Goal: Transaction & Acquisition: Purchase product/service

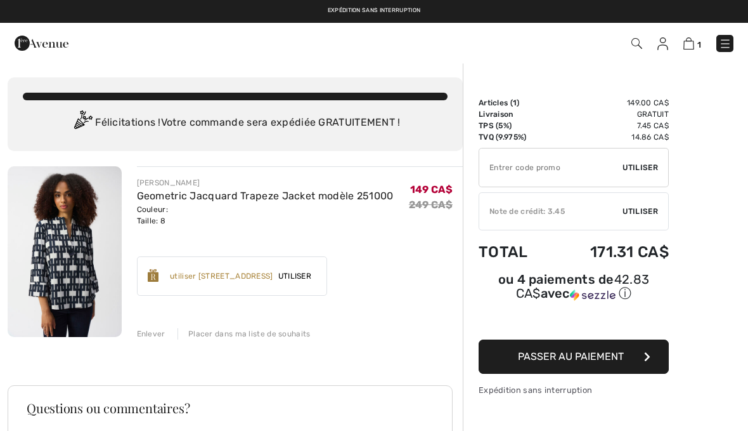
click at [649, 219] on div "✔ Note de crédit: 3.45 Utiliser Enlever" at bounding box center [574, 211] width 190 height 38
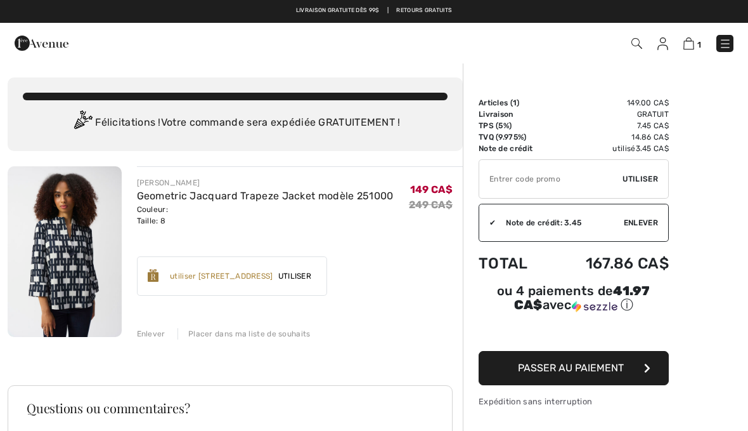
click at [538, 369] on span "Passer au paiement" at bounding box center [571, 367] width 106 height 12
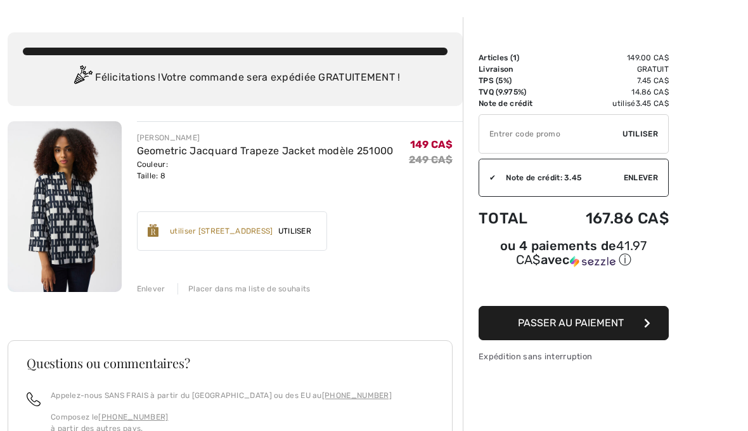
scroll to position [47, 0]
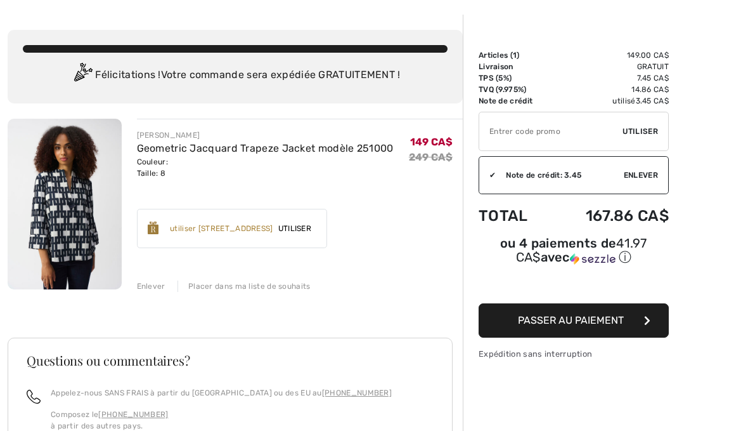
click at [162, 292] on div "JOSEPH RIBKOFF Geometric Jacquard Trapeze Jacket modèle 251000 Couleur: Taille:…" at bounding box center [235, 379] width 455 height 521
click at [153, 289] on div "Enlever" at bounding box center [151, 285] width 29 height 11
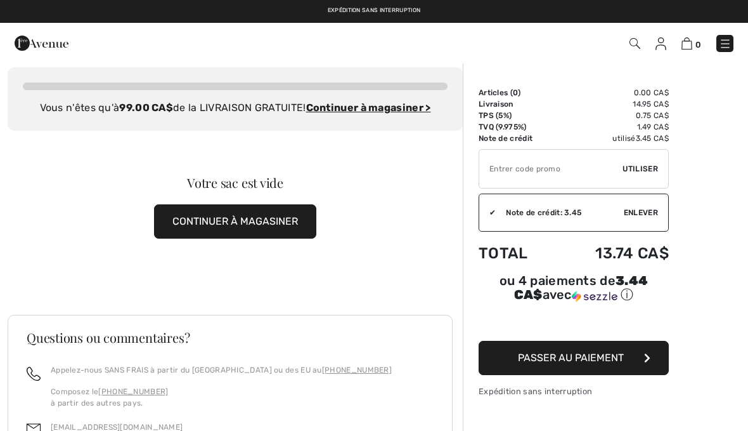
scroll to position [0, 0]
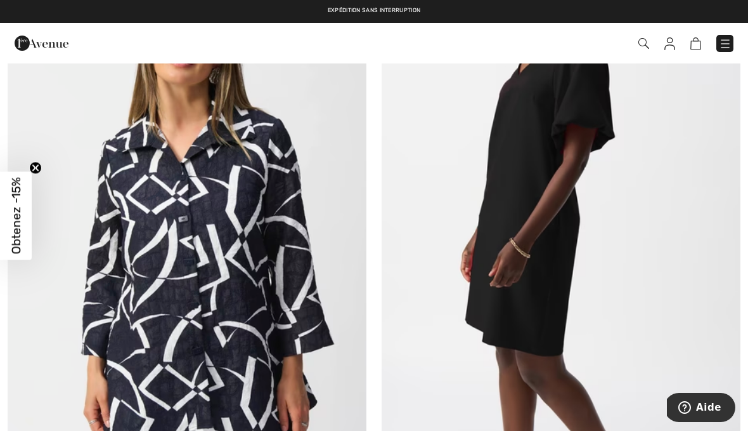
scroll to position [793, 0]
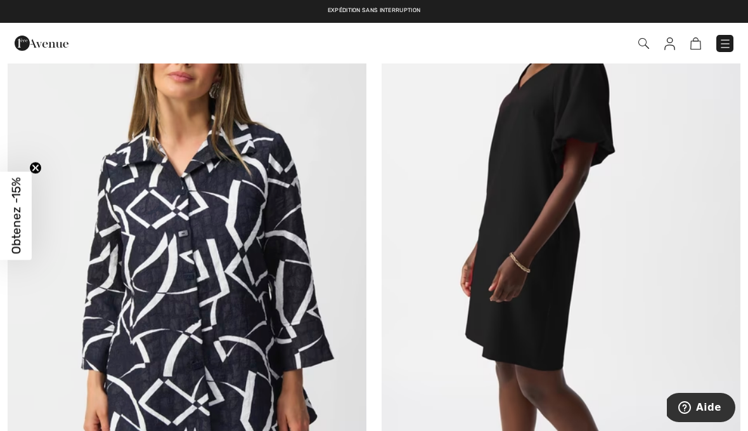
click at [224, 279] on img at bounding box center [187, 240] width 359 height 538
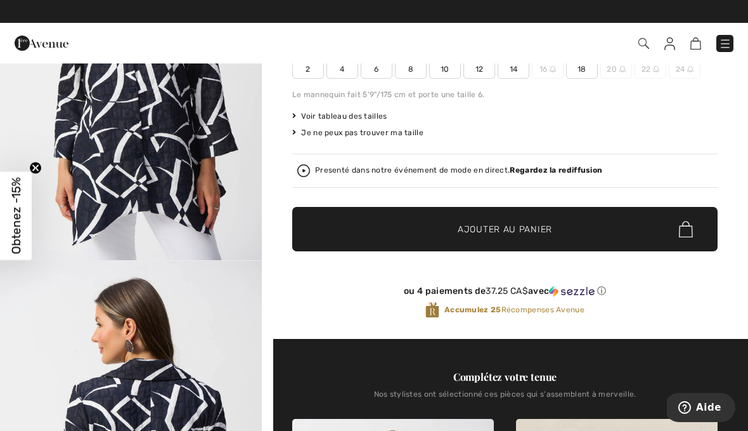
scroll to position [194, 0]
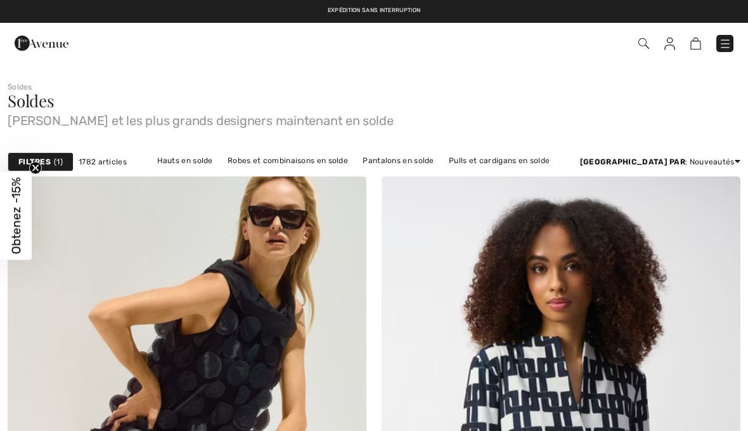
checkbox input "true"
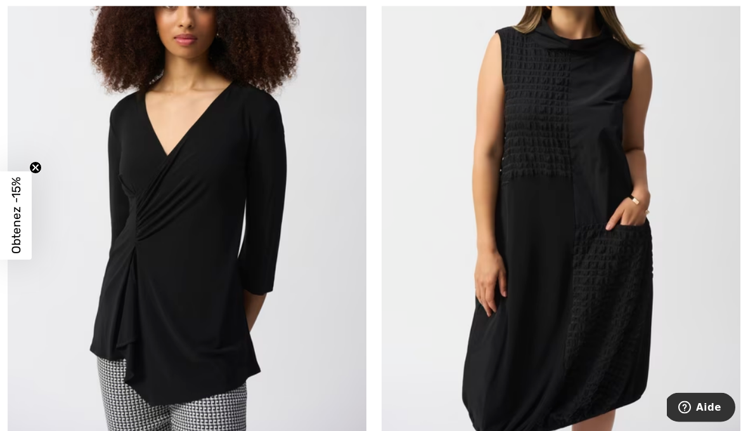
scroll to position [1471, 0]
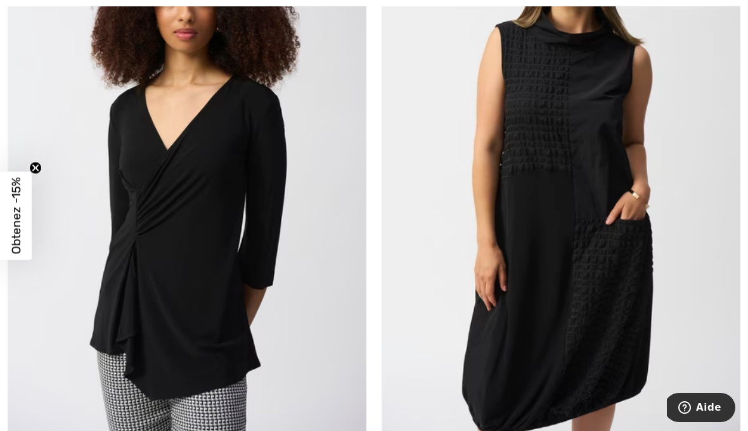
click at [202, 205] on img at bounding box center [187, 172] width 359 height 538
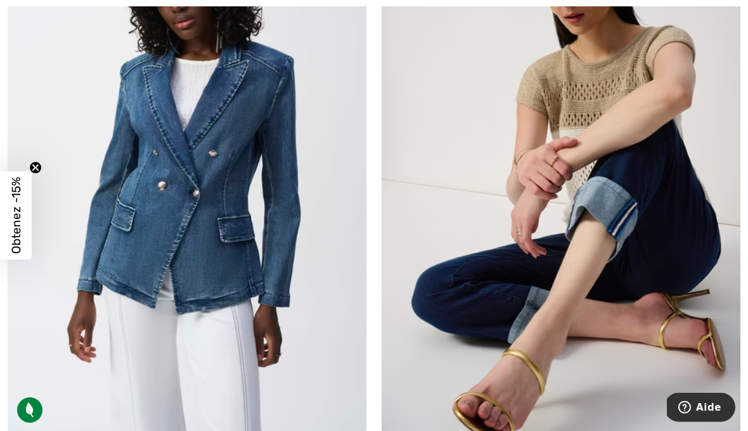
scroll to position [4588, 0]
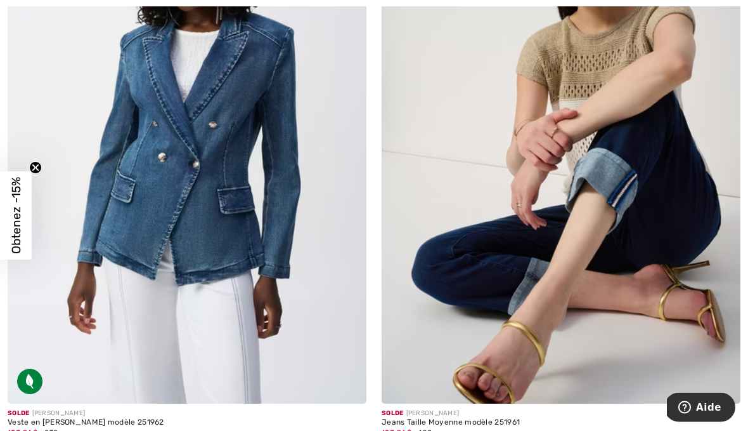
click at [680, 205] on img at bounding box center [561, 135] width 359 height 538
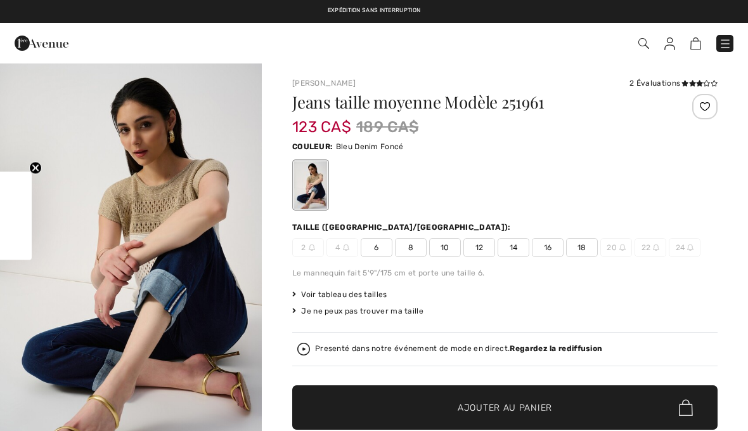
checkbox input "true"
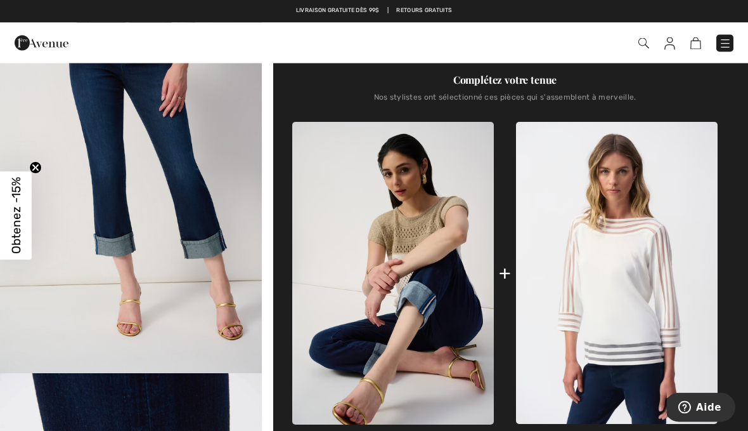
scroll to position [465, 0]
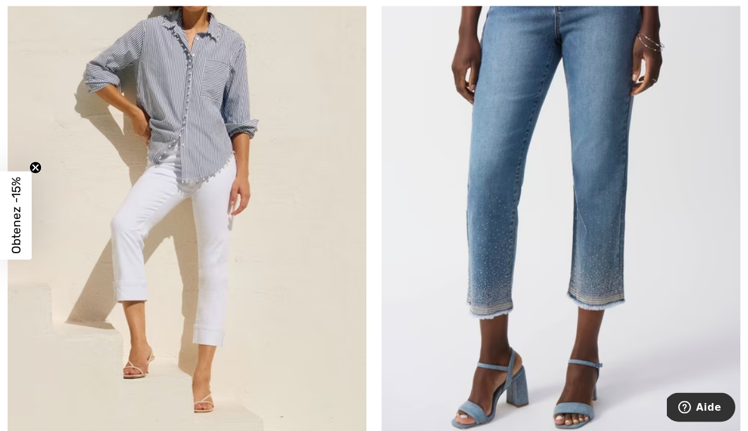
scroll to position [5137, 0]
click at [610, 225] on img at bounding box center [561, 175] width 359 height 538
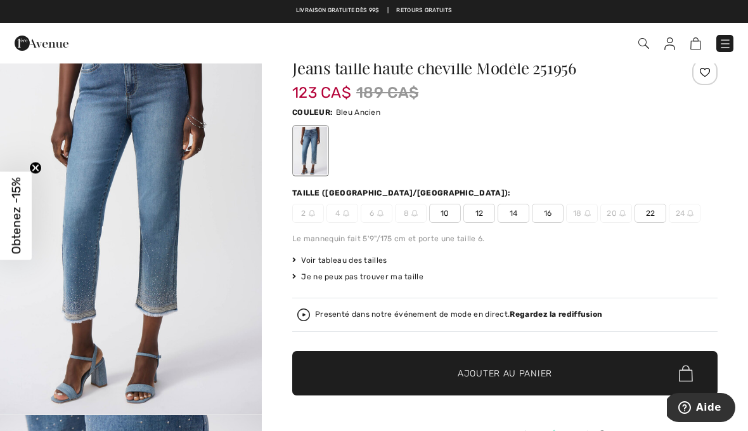
scroll to position [40, 0]
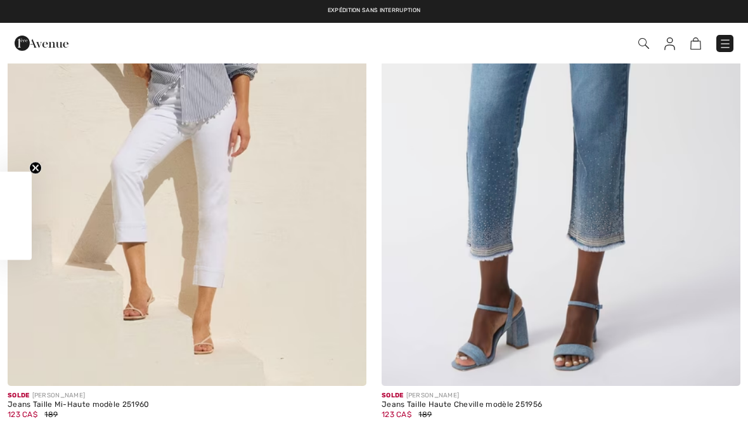
checkbox input "true"
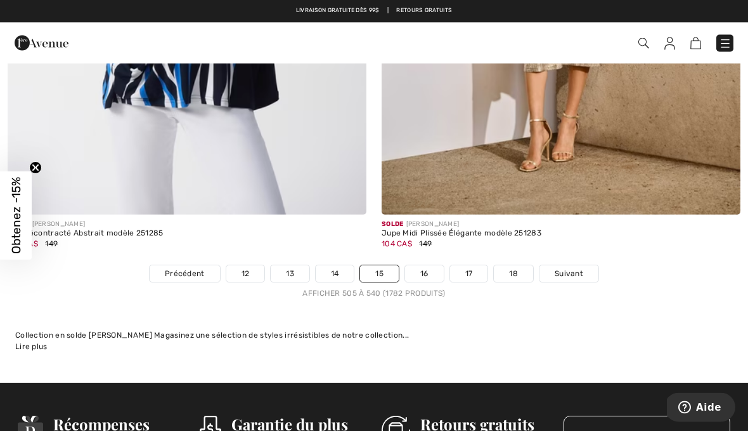
scroll to position [10821, 0]
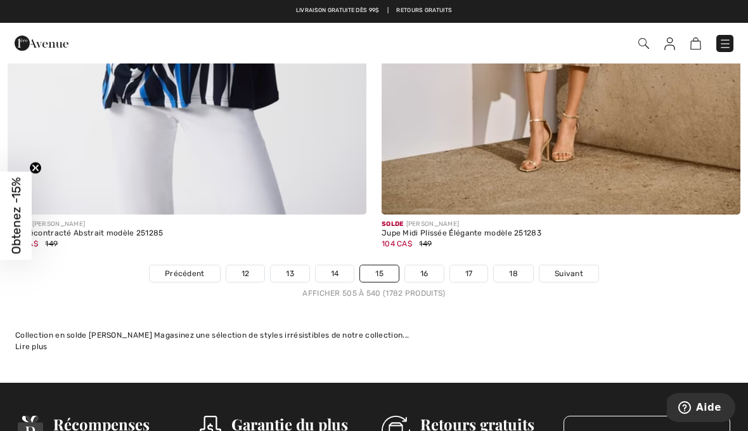
click at [432, 271] on link "16" at bounding box center [424, 273] width 39 height 16
click at [431, 265] on link "16" at bounding box center [424, 273] width 39 height 16
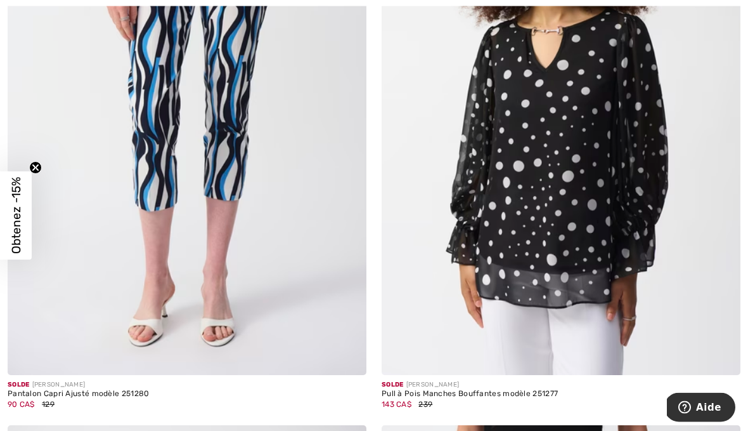
scroll to position [340, 0]
click at [574, 217] on img at bounding box center [561, 105] width 359 height 538
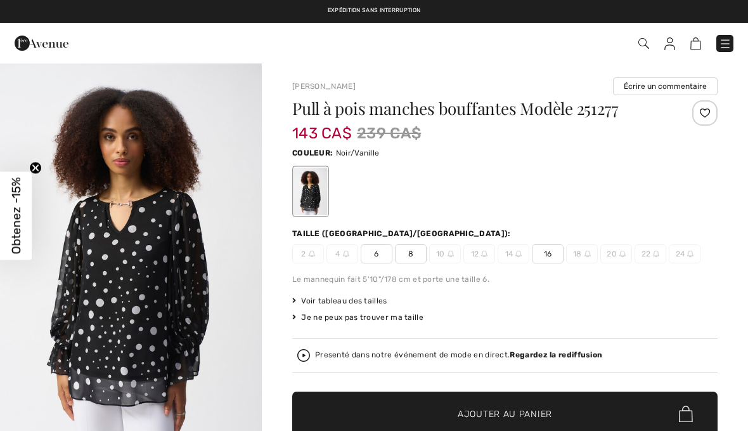
checkbox input "true"
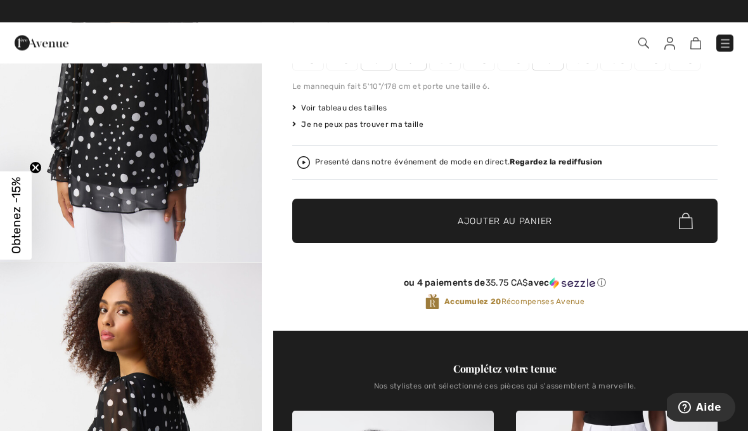
scroll to position [193, 0]
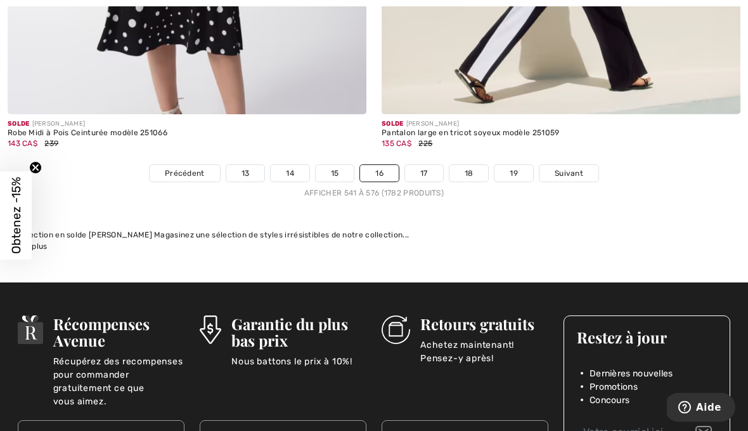
scroll to position [10879, 0]
click at [630, 229] on div "Collection en solde [PERSON_NAME] Magasinez une sélection de styles irrésistibl…" at bounding box center [374, 234] width 718 height 11
click at [433, 168] on link "17" at bounding box center [424, 173] width 38 height 16
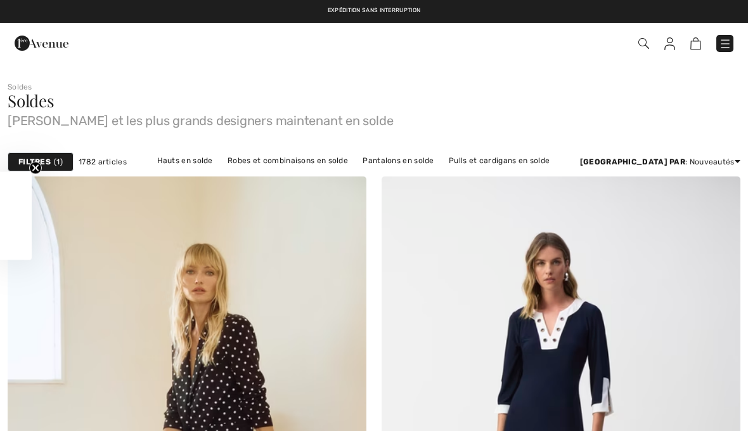
checkbox input "true"
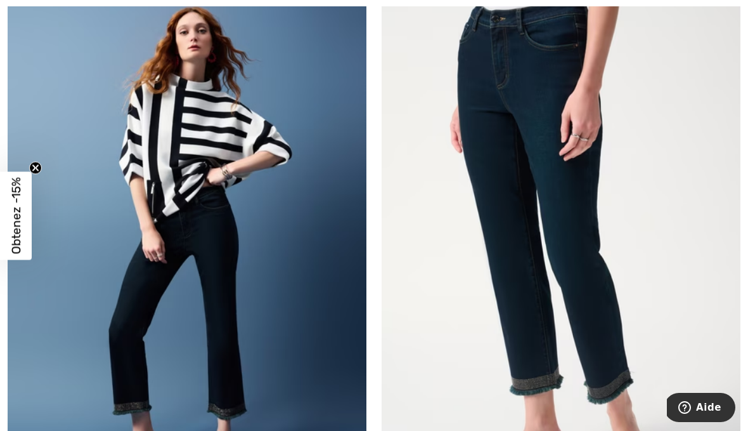
scroll to position [3907, 0]
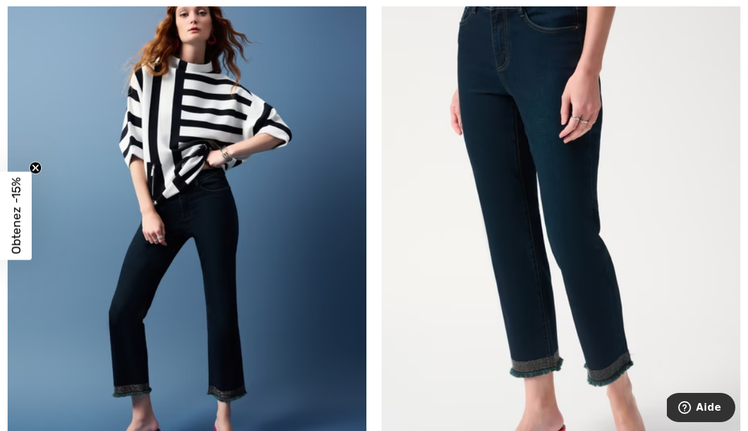
click at [604, 296] on img at bounding box center [561, 227] width 359 height 538
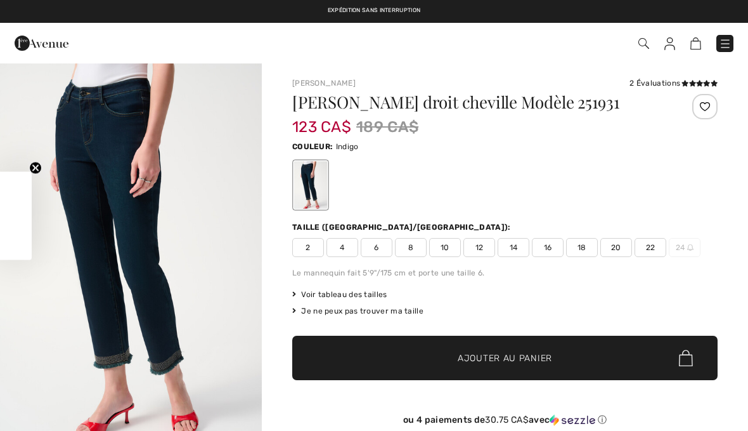
checkbox input "true"
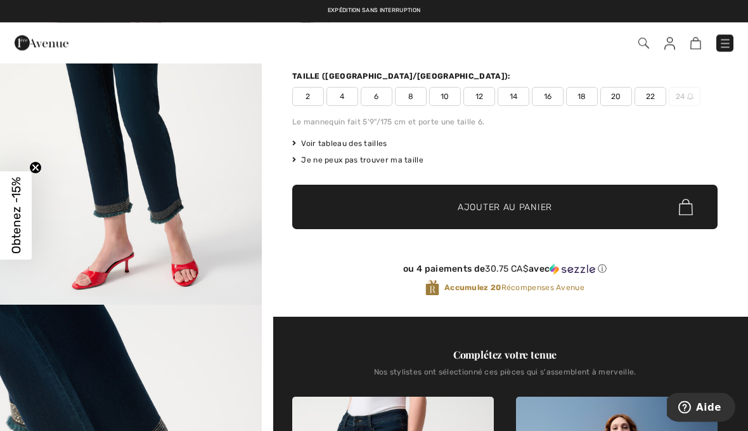
scroll to position [151, 0]
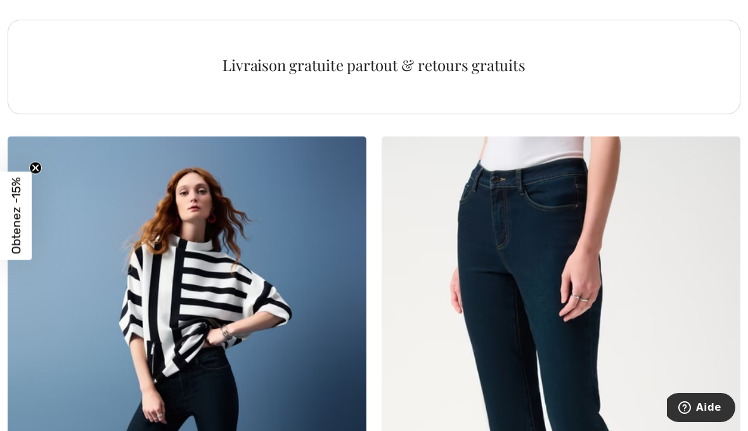
scroll to position [3730, 0]
click at [239, 276] on img at bounding box center [187, 405] width 359 height 538
click at [229, 281] on img at bounding box center [187, 405] width 359 height 538
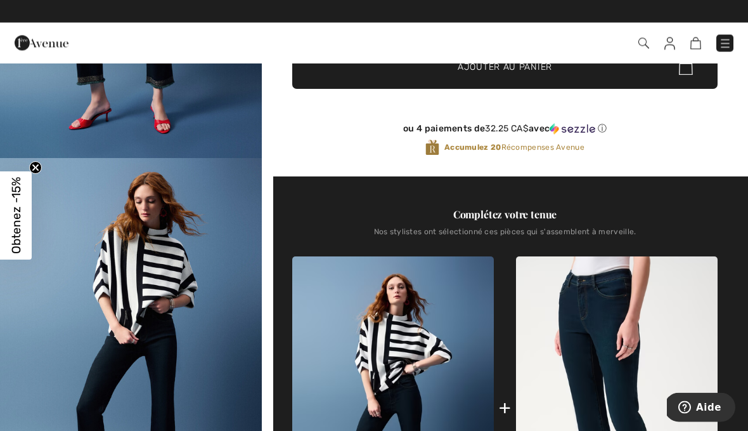
scroll to position [297, 0]
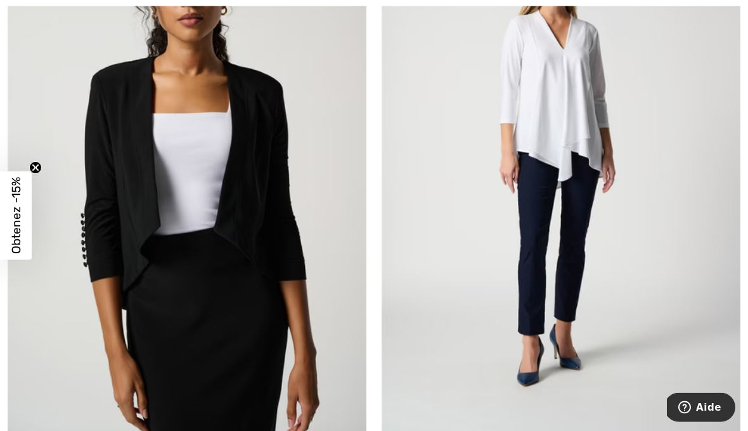
scroll to position [4557, 0]
click at [549, 257] on img at bounding box center [561, 166] width 359 height 538
click at [544, 207] on img at bounding box center [561, 166] width 359 height 538
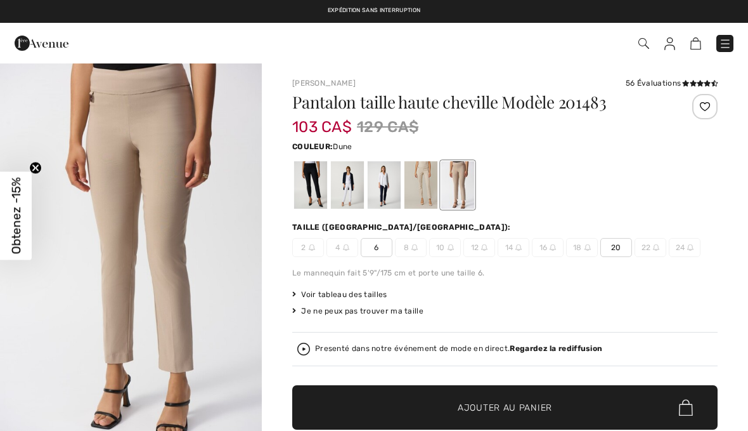
checkbox input "true"
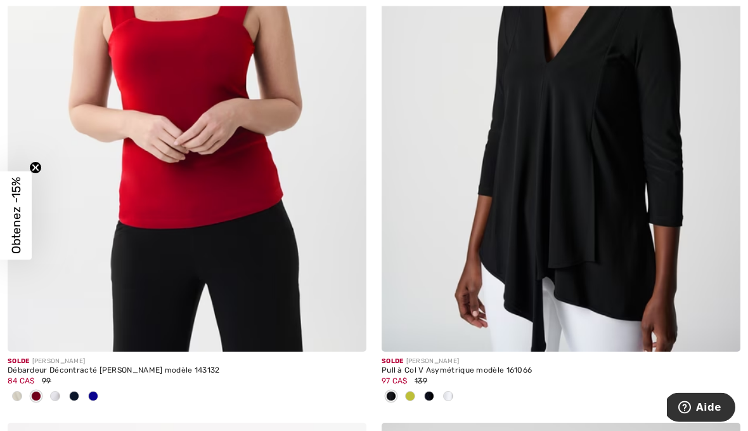
scroll to position [5859, 0]
click at [620, 255] on img at bounding box center [561, 82] width 359 height 538
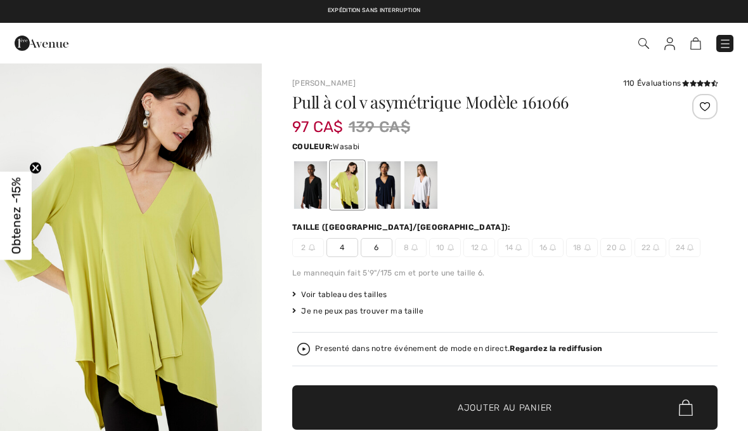
checkbox input "true"
click at [320, 190] on div at bounding box center [310, 185] width 33 height 48
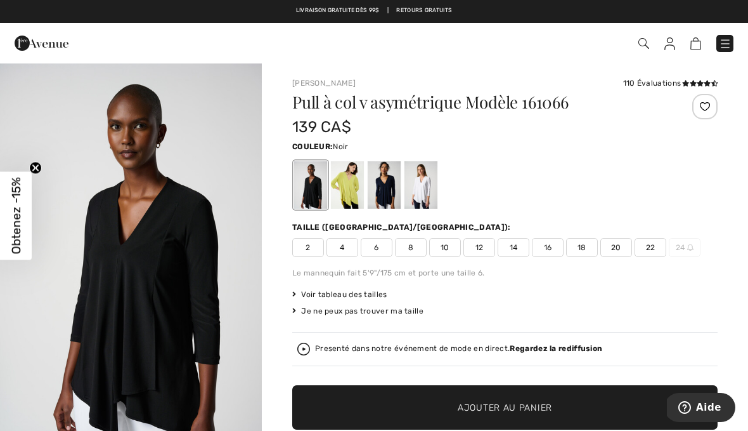
click at [536, 171] on div at bounding box center [505, 185] width 426 height 53
click at [390, 190] on div at bounding box center [384, 185] width 33 height 48
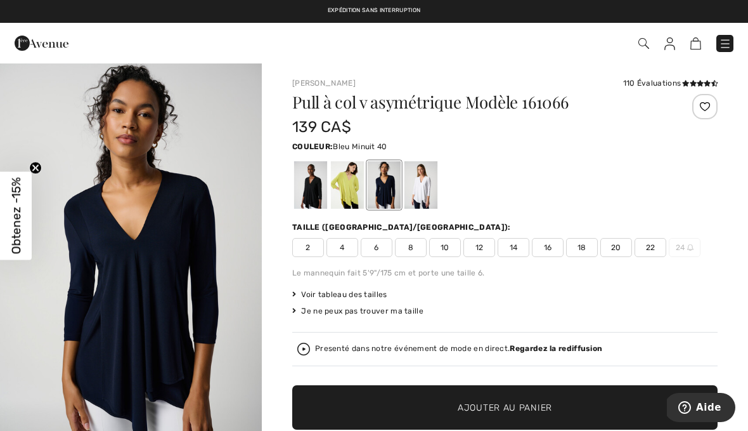
click at [2, 219] on span "Obtenez -15%" at bounding box center [16, 215] width 32 height 88
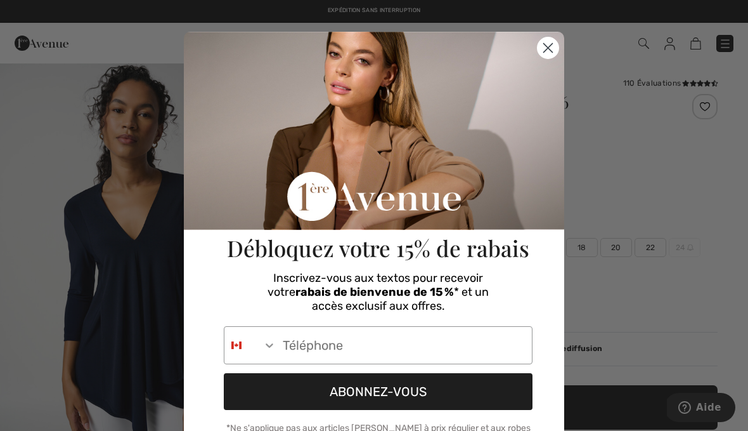
click at [556, 46] on circle "Close dialog" at bounding box center [548, 47] width 21 height 21
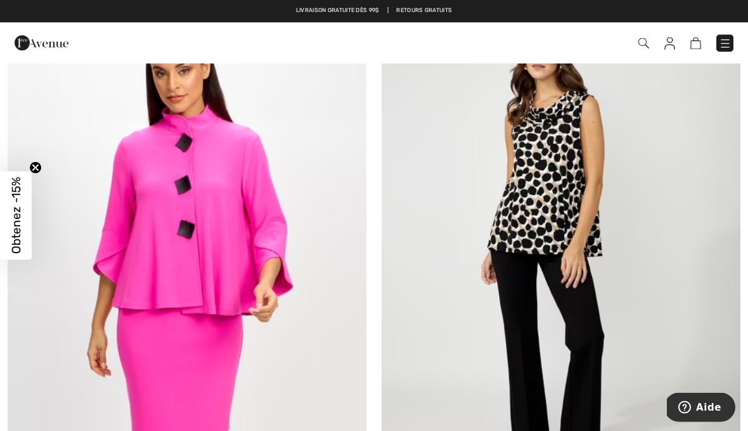
scroll to position [7634, 0]
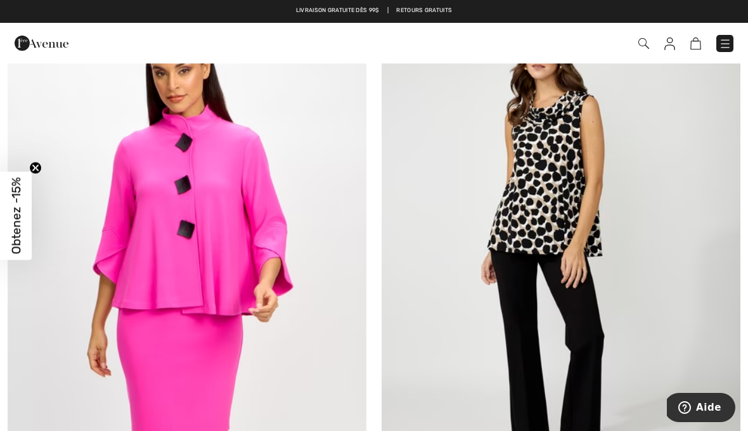
click at [221, 230] on img at bounding box center [187, 253] width 359 height 538
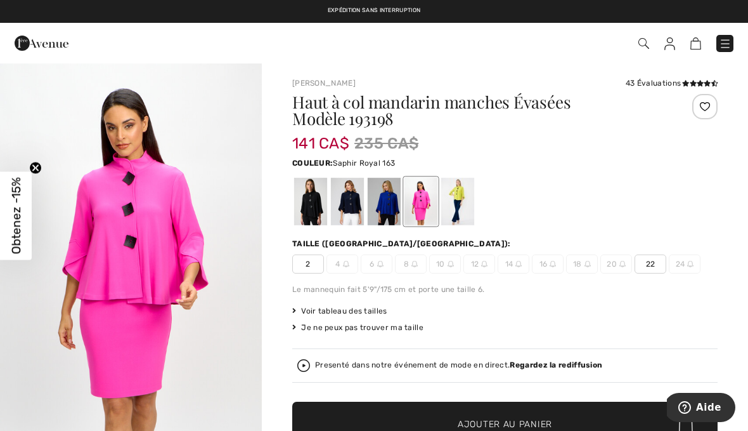
click at [396, 208] on div at bounding box center [384, 202] width 33 height 48
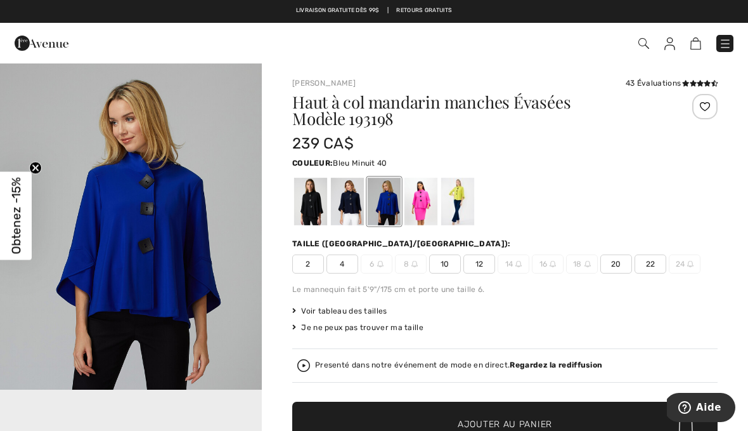
click at [357, 202] on div at bounding box center [347, 202] width 33 height 48
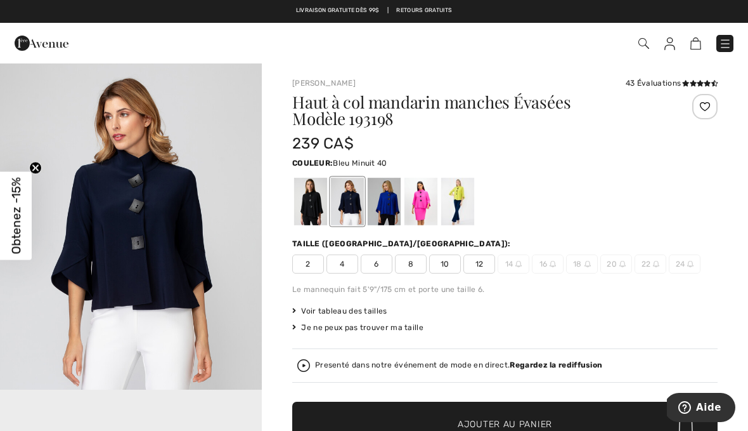
click at [393, 206] on div at bounding box center [384, 202] width 33 height 48
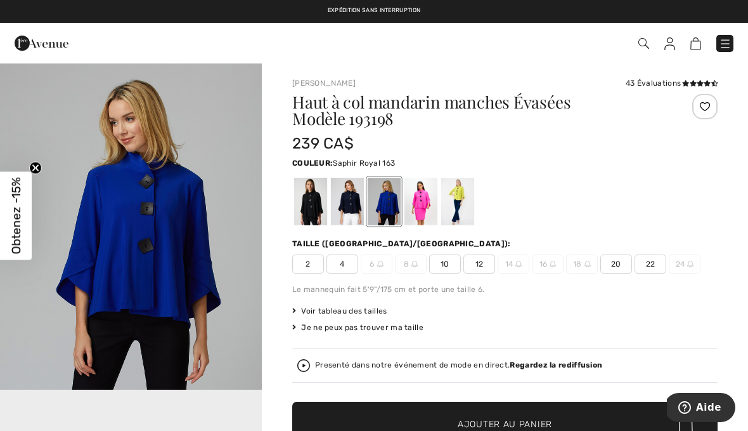
click at [310, 207] on div at bounding box center [310, 202] width 33 height 48
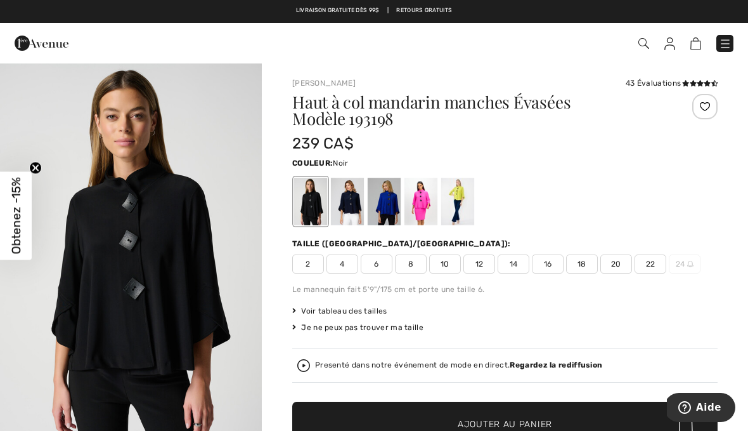
click at [431, 203] on div at bounding box center [421, 202] width 33 height 48
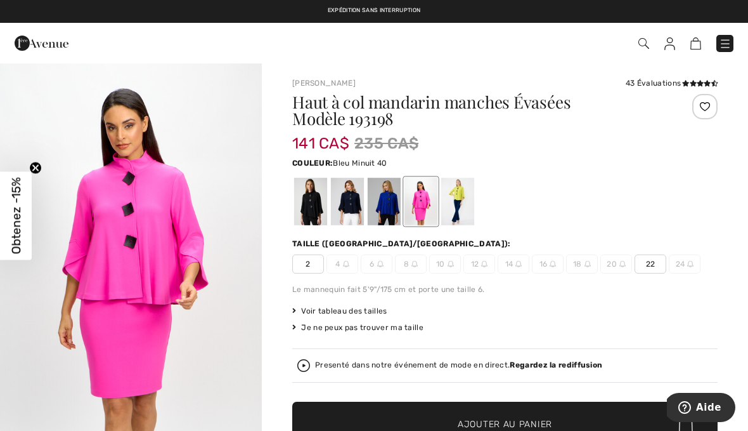
click at [354, 199] on div at bounding box center [347, 202] width 33 height 48
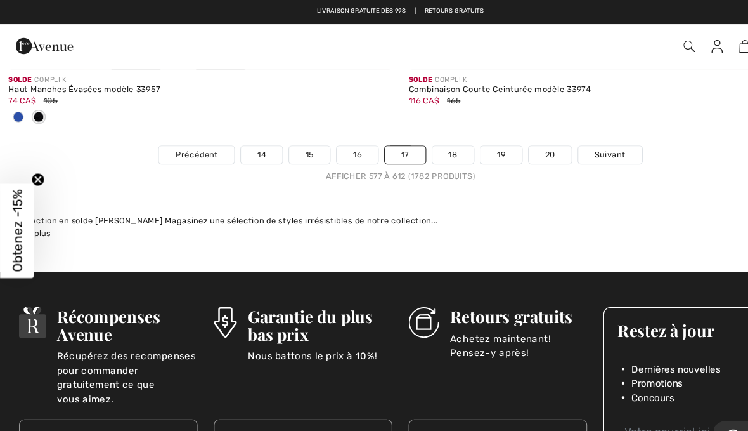
scroll to position [11072, 0]
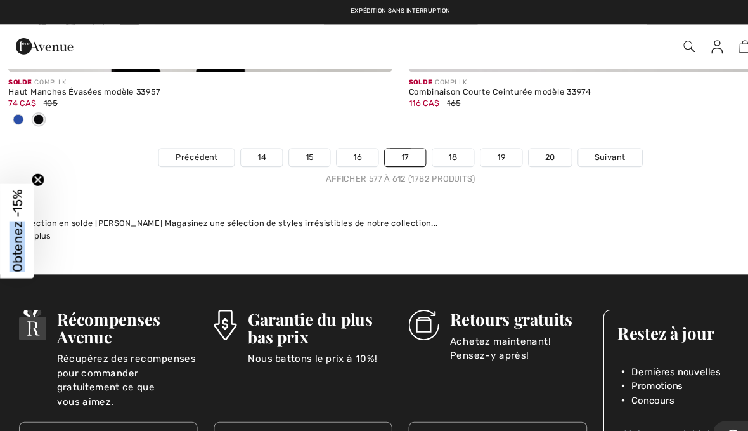
click at [1, 259] on span "Obtenez -15%" at bounding box center [16, 215] width 32 height 88
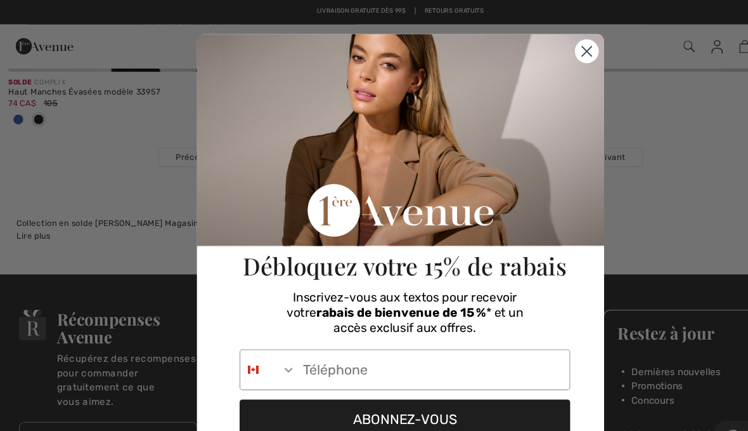
click at [557, 56] on icon "Close dialog" at bounding box center [548, 48] width 22 height 22
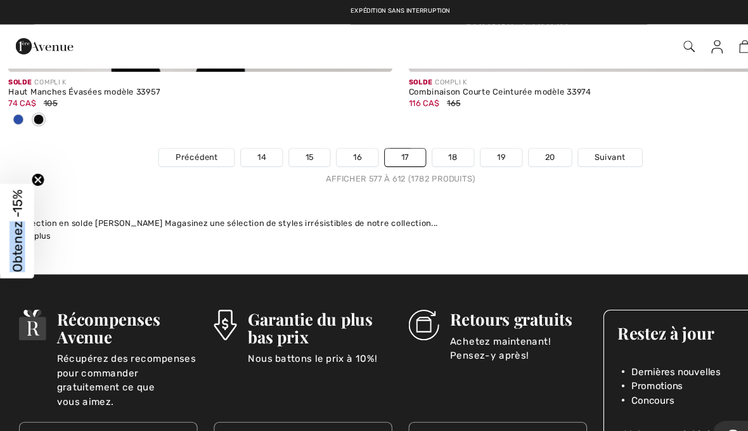
click at [429, 146] on link "18" at bounding box center [423, 147] width 39 height 16
click at [429, 139] on link "18" at bounding box center [423, 147] width 39 height 16
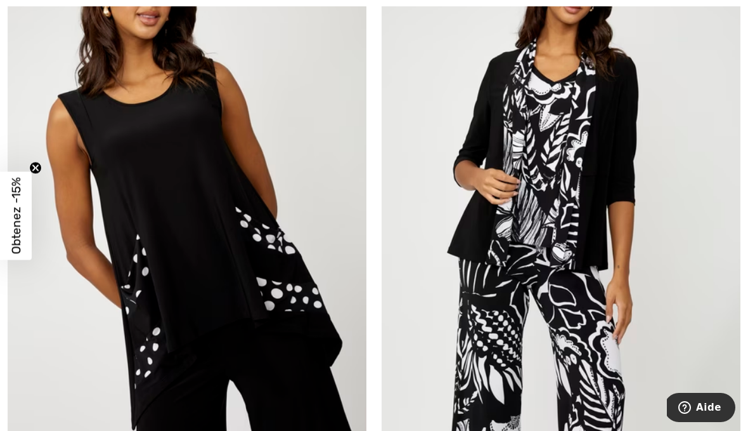
scroll to position [4534, 0]
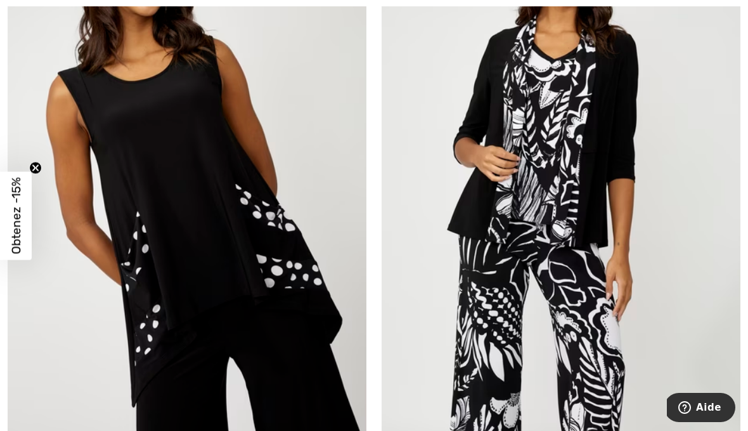
click at [676, 296] on img at bounding box center [561, 168] width 359 height 538
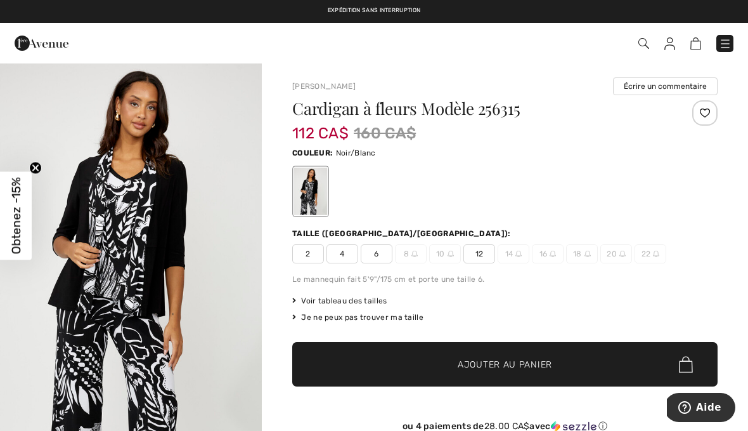
click at [1, 216] on div "Obtenez -15% Close teaser" at bounding box center [16, 215] width 32 height 88
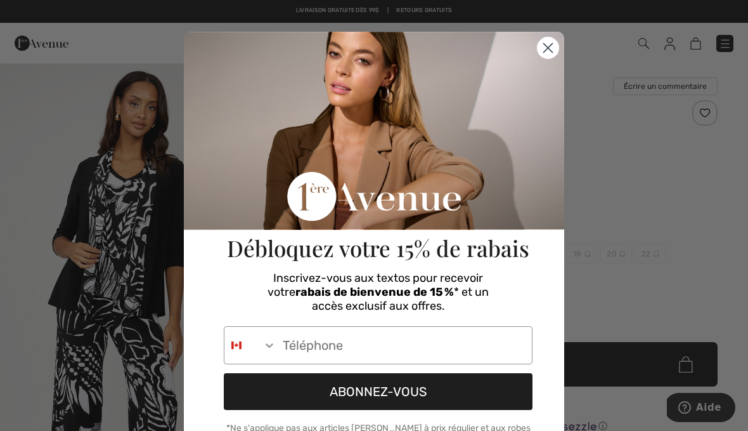
click at [551, 55] on circle "Close dialog" at bounding box center [548, 47] width 21 height 21
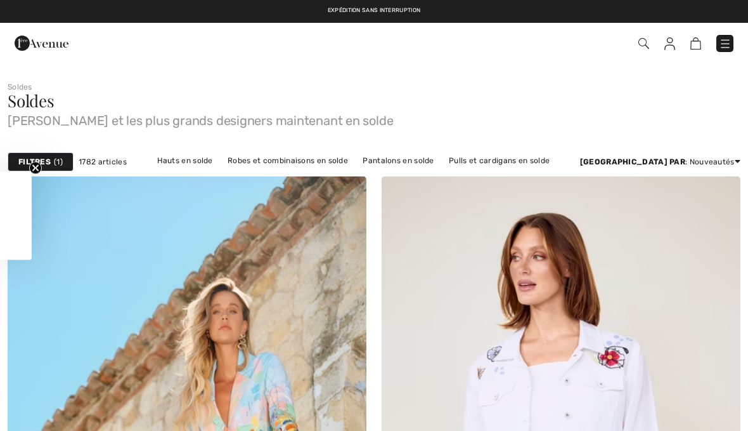
checkbox input "true"
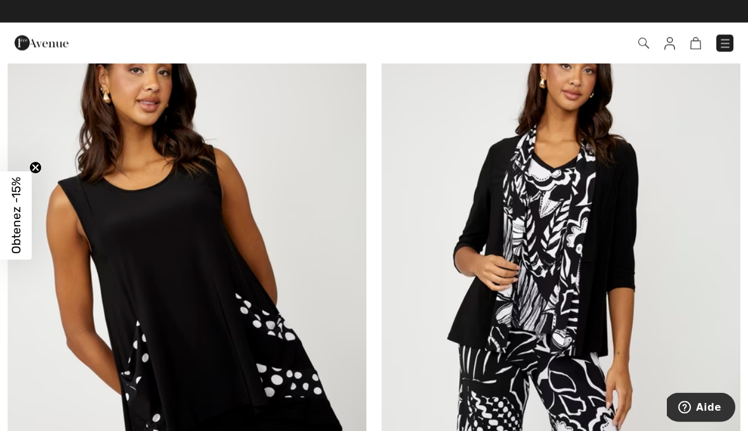
scroll to position [4425, 0]
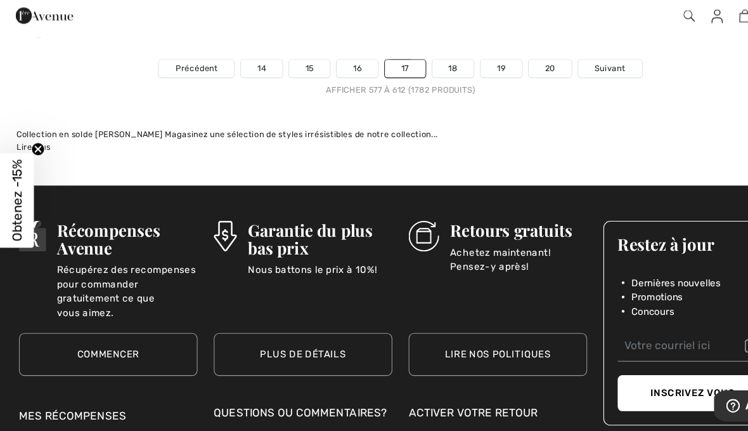
click at [437, 86] on link "18" at bounding box center [423, 92] width 39 height 16
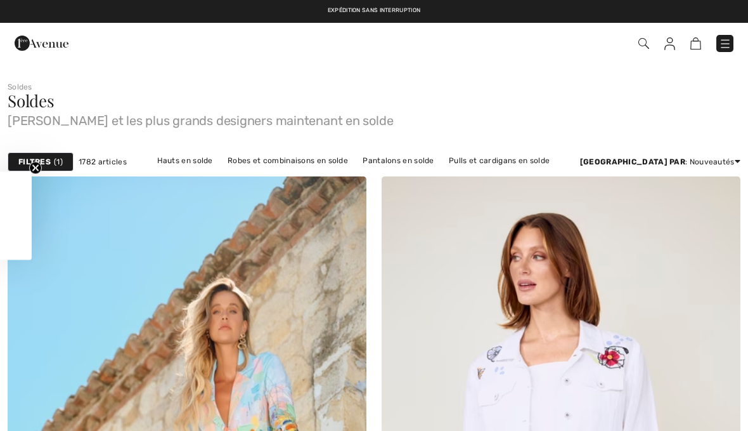
checkbox input "true"
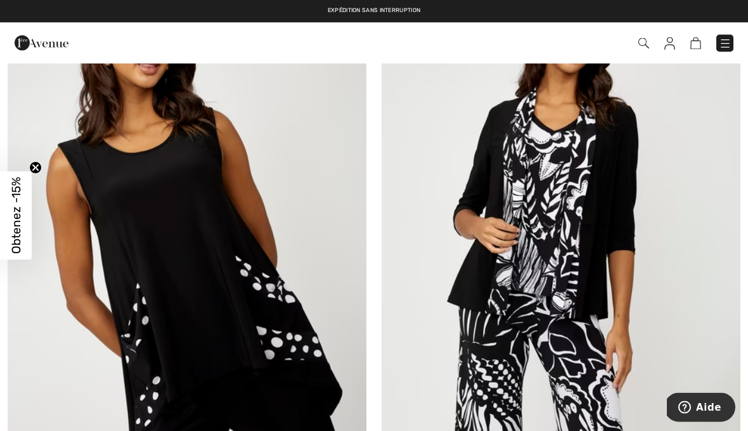
scroll to position [4462, 0]
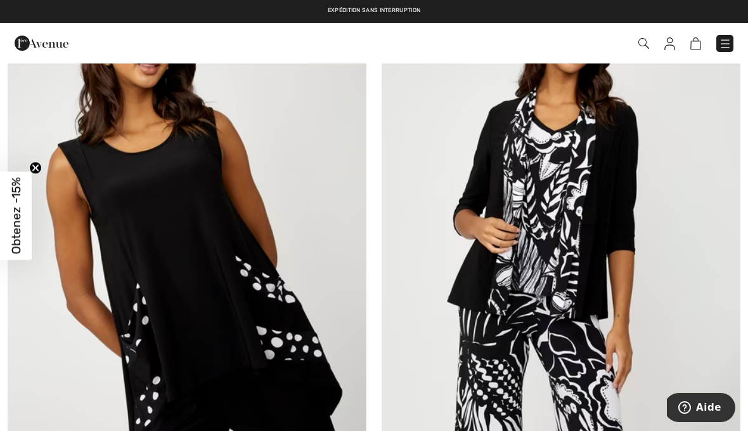
click at [606, 216] on img at bounding box center [561, 240] width 359 height 538
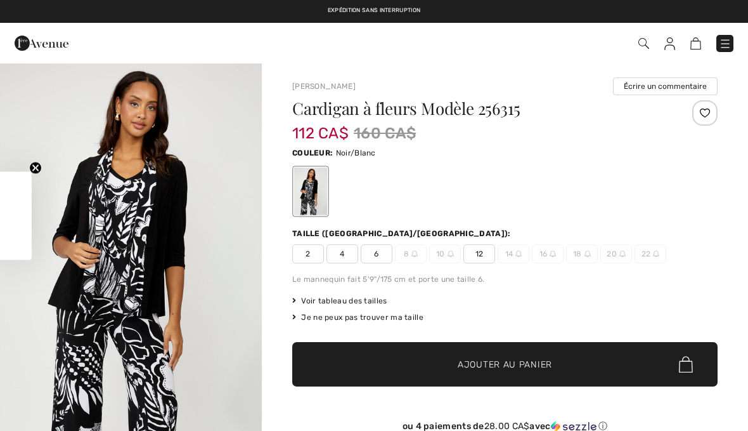
checkbox input "true"
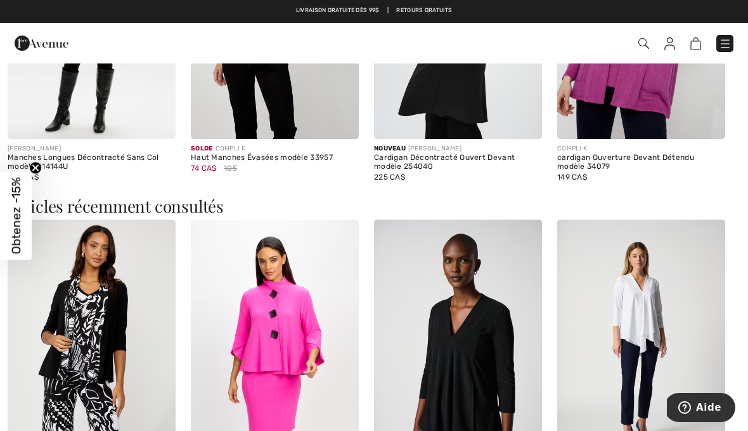
scroll to position [1186, 0]
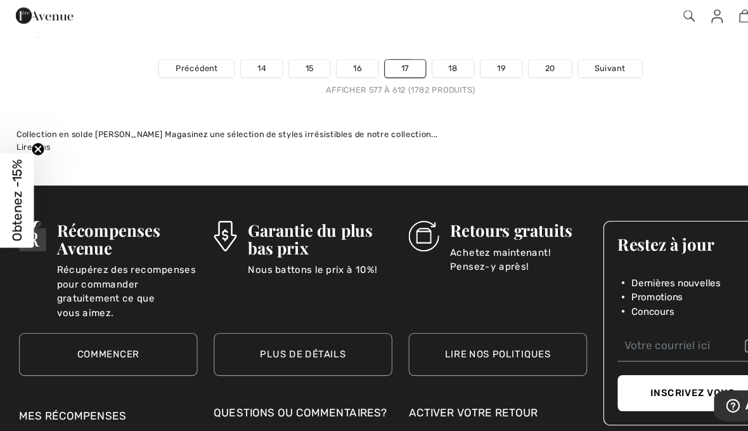
click at [435, 89] on link "18" at bounding box center [423, 92] width 39 height 16
click at [437, 84] on link "18" at bounding box center [423, 92] width 39 height 16
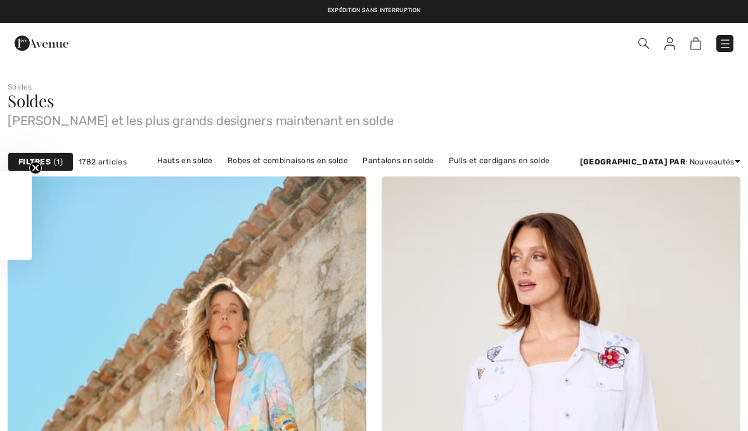
checkbox input "true"
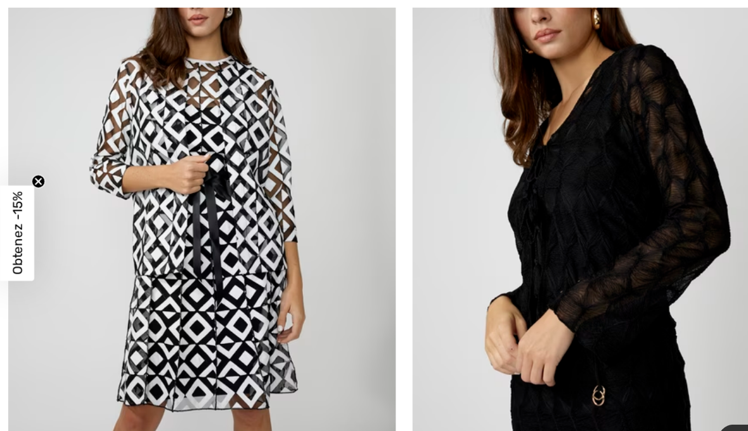
scroll to position [8177, 0]
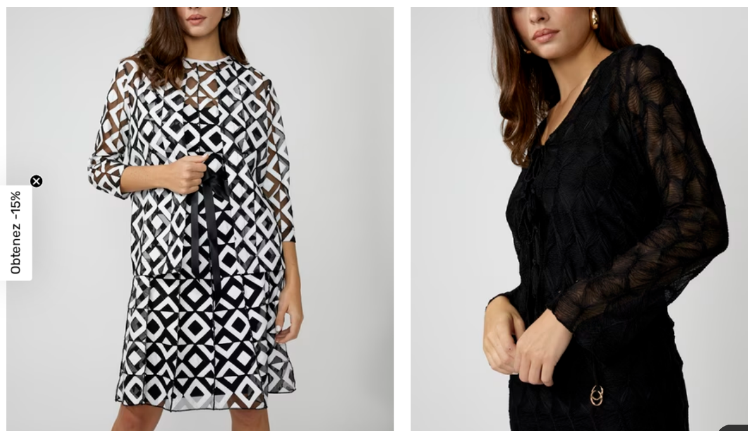
click at [600, 200] on img at bounding box center [561, 193] width 359 height 538
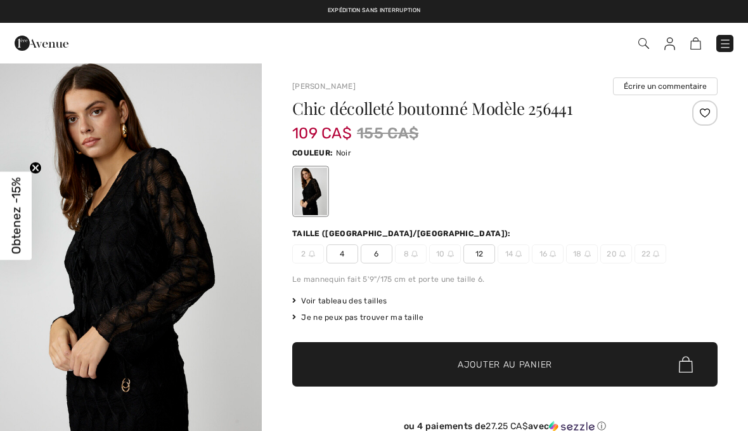
checkbox input "true"
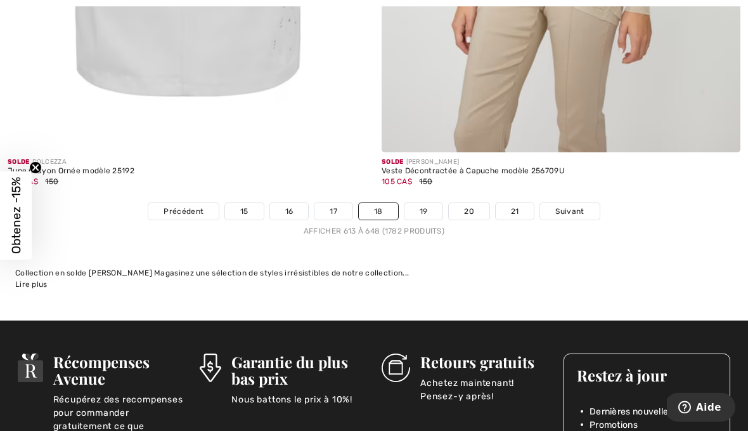
scroll to position [10885, 0]
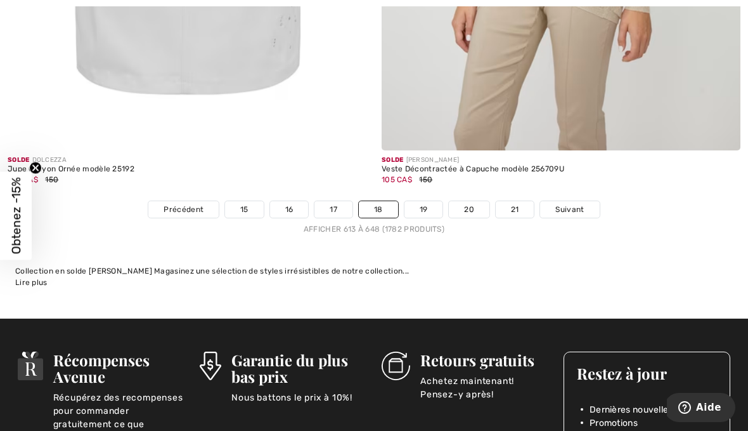
click at [436, 201] on link "19" at bounding box center [424, 209] width 39 height 16
click at [430, 201] on link "19" at bounding box center [424, 209] width 39 height 16
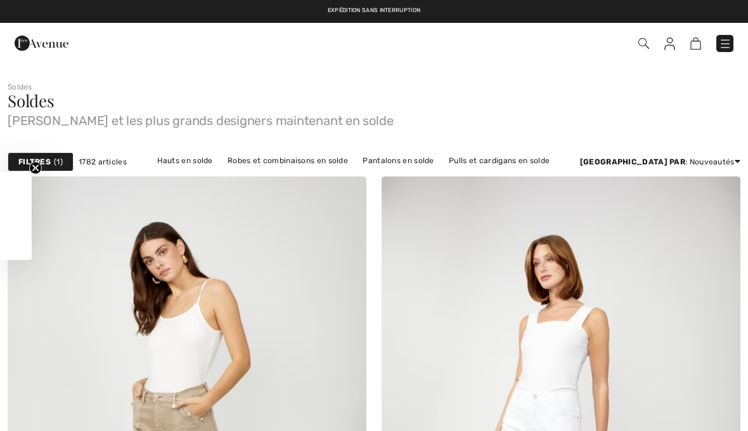
checkbox input "true"
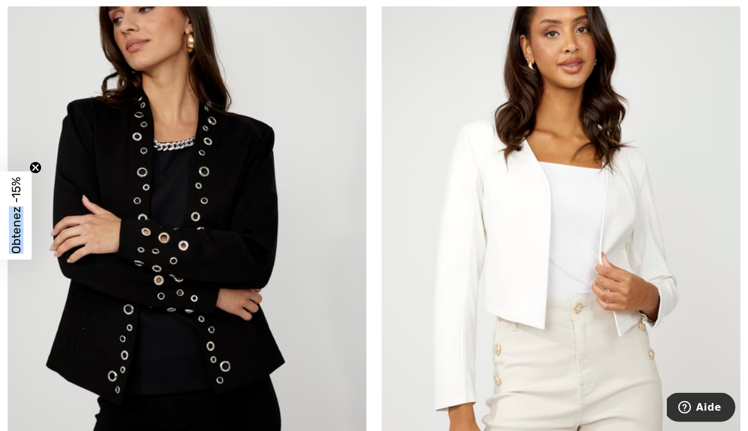
scroll to position [3859, 0]
click at [235, 223] on img at bounding box center [187, 233] width 359 height 538
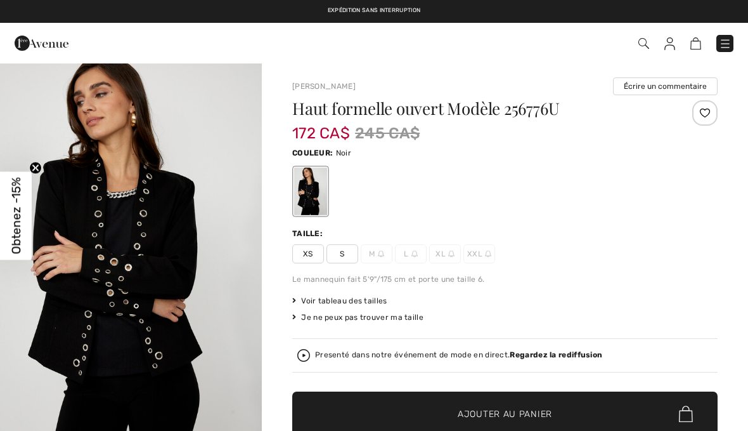
checkbox input "true"
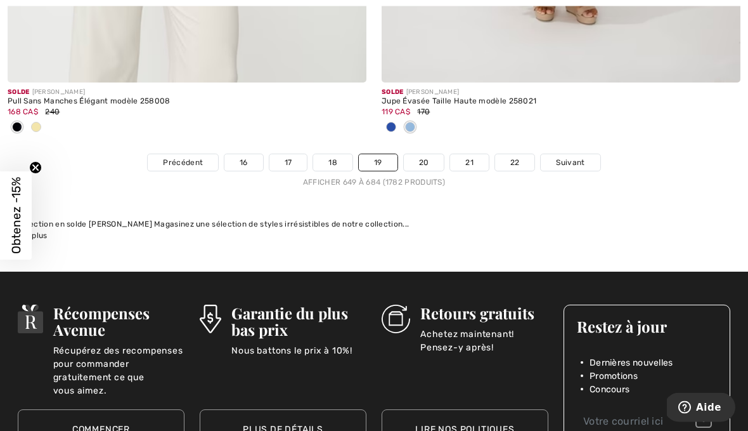
scroll to position [10873, 0]
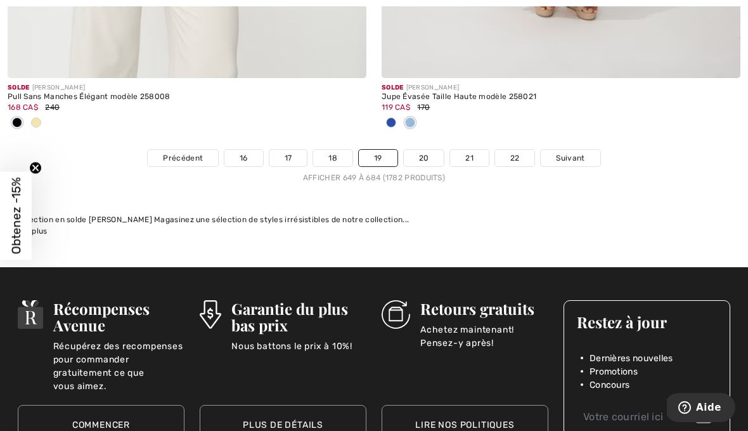
click at [436, 150] on link "20" at bounding box center [424, 158] width 41 height 16
click at [432, 150] on link "20" at bounding box center [424, 158] width 41 height 16
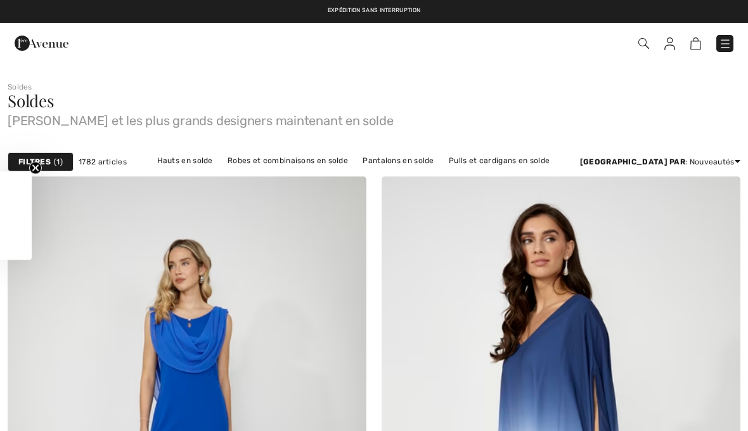
checkbox input "true"
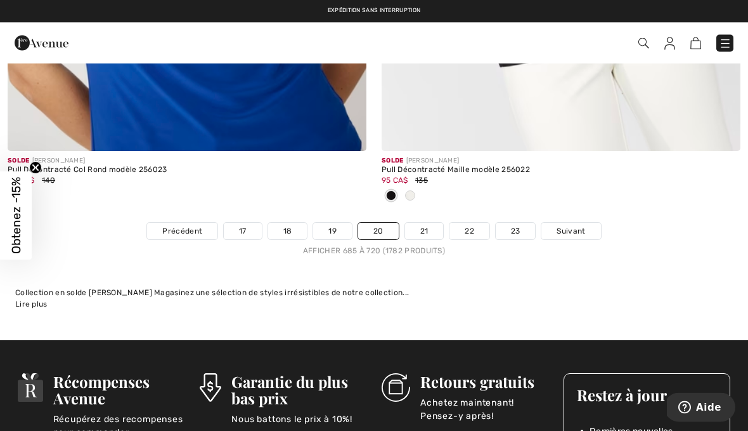
scroll to position [10884, 0]
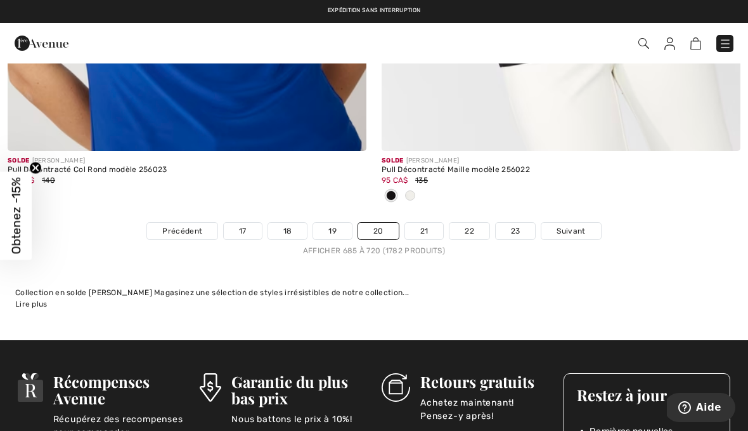
click at [434, 223] on link "21" at bounding box center [424, 231] width 39 height 16
click at [432, 223] on link "21" at bounding box center [424, 231] width 39 height 16
click at [428, 225] on link "21" at bounding box center [424, 231] width 39 height 16
click at [427, 230] on link "21" at bounding box center [424, 231] width 39 height 16
click at [431, 223] on link "21" at bounding box center [424, 231] width 39 height 16
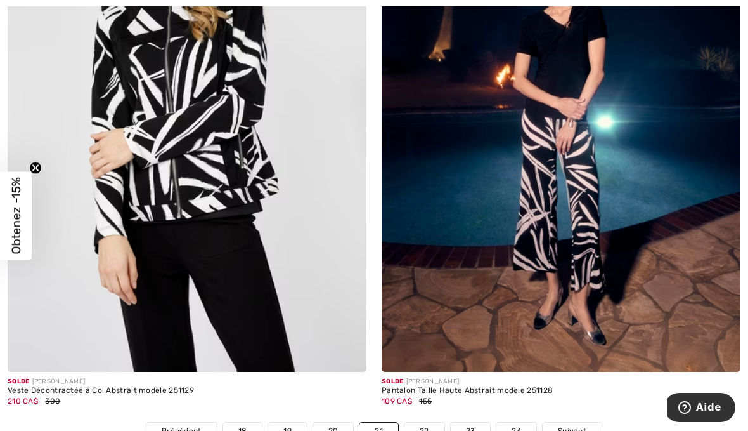
scroll to position [10668, 0]
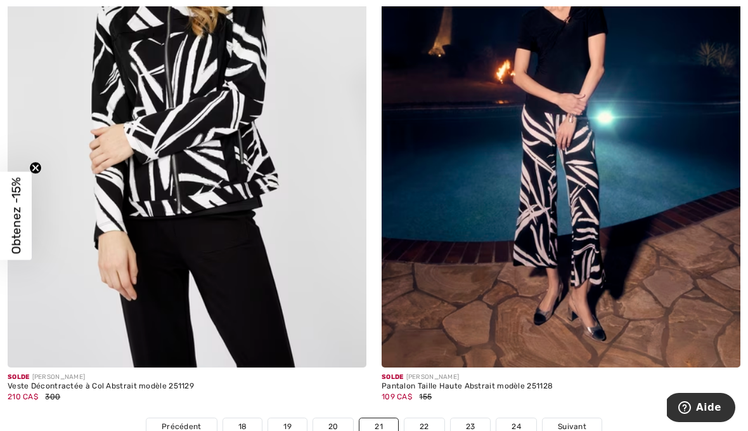
click at [433, 418] on link "22" at bounding box center [425, 426] width 40 height 16
click at [434, 418] on link "22" at bounding box center [425, 426] width 40 height 16
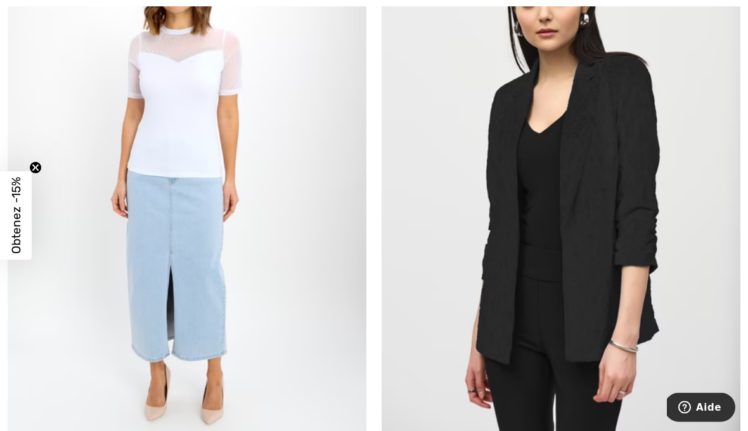
scroll to position [4545, 0]
click at [608, 253] on img at bounding box center [561, 178] width 359 height 538
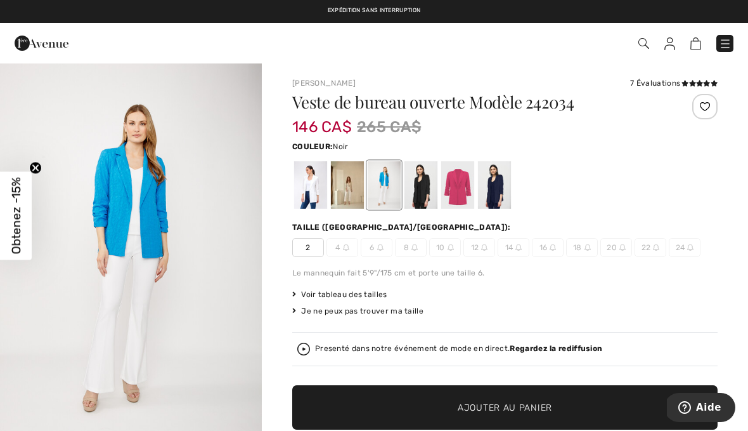
click at [431, 188] on div at bounding box center [421, 185] width 33 height 48
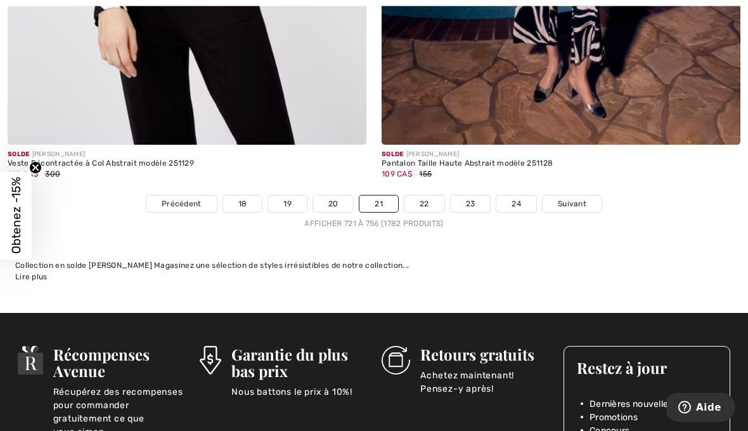
scroll to position [10916, 0]
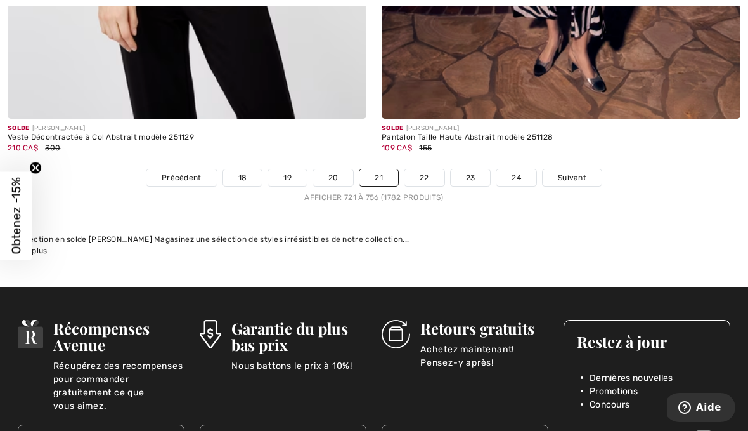
click at [431, 170] on link "22" at bounding box center [425, 177] width 40 height 16
click at [432, 169] on link "22" at bounding box center [425, 177] width 40 height 16
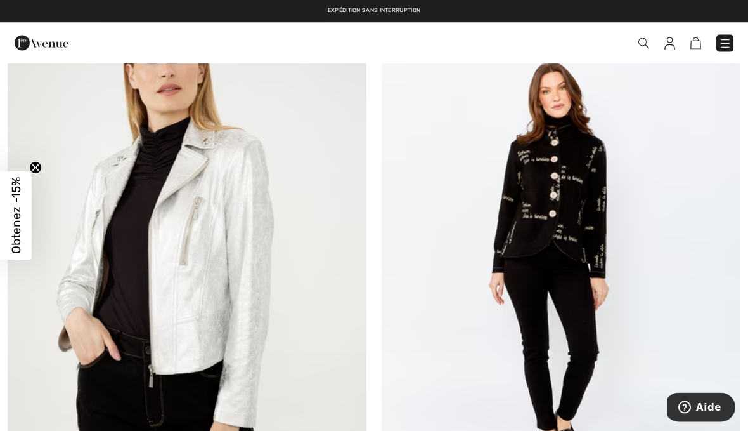
scroll to position [6266, 0]
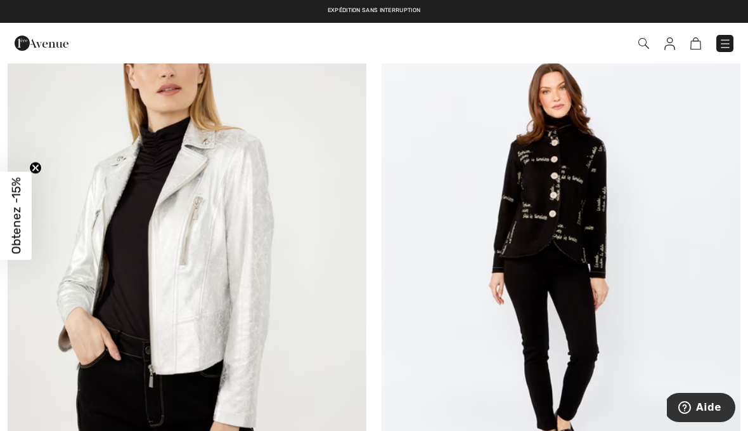
click at [587, 189] on img at bounding box center [561, 264] width 359 height 538
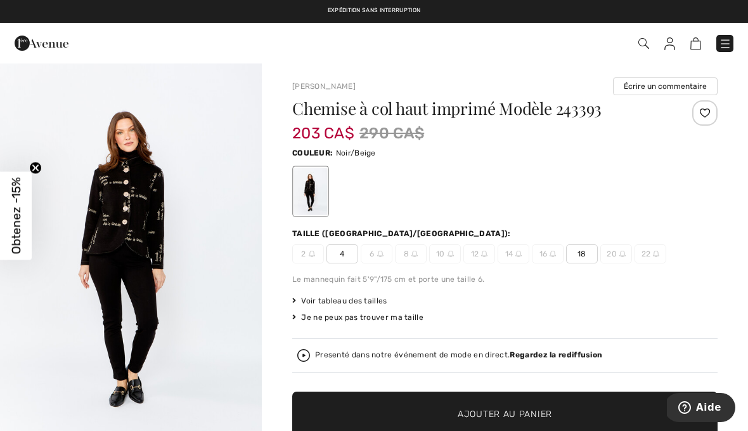
click at [691, 256] on div "2 4 6 8 10 12 14 16 18 20 22" at bounding box center [505, 253] width 426 height 19
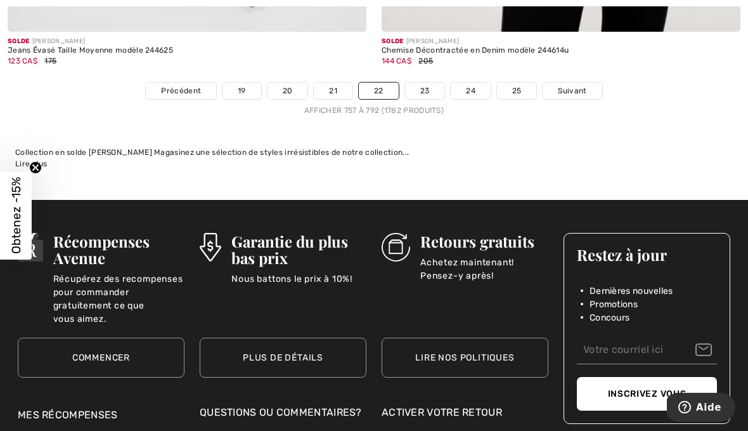
scroll to position [11066, 0]
click at [439, 82] on link "23" at bounding box center [425, 90] width 40 height 16
click at [436, 82] on link "23" at bounding box center [425, 90] width 40 height 16
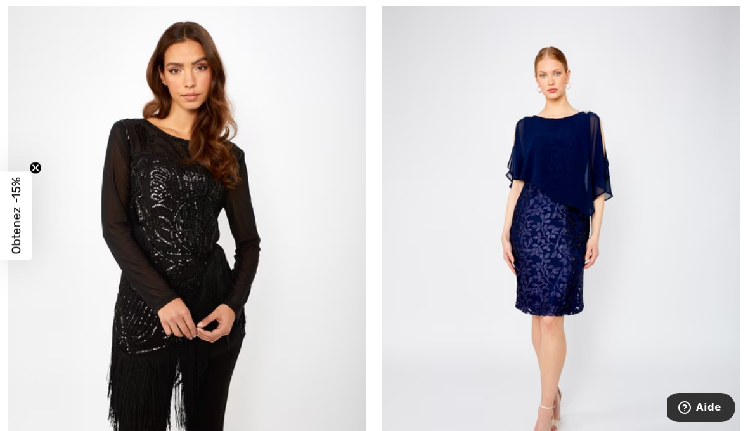
scroll to position [4500, 0]
click at [191, 187] on img at bounding box center [187, 244] width 359 height 538
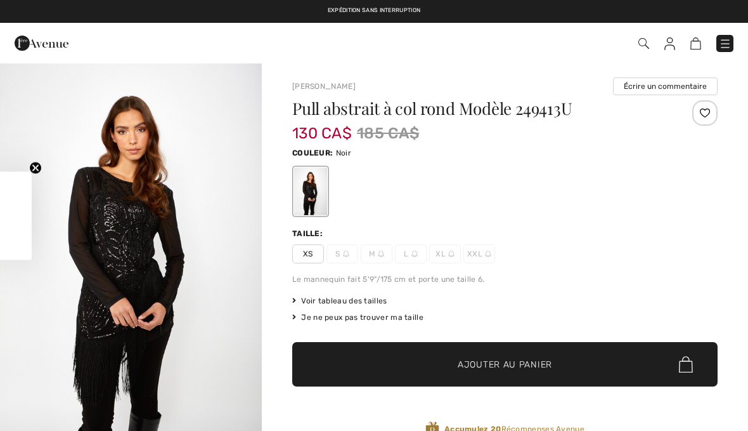
checkbox input "true"
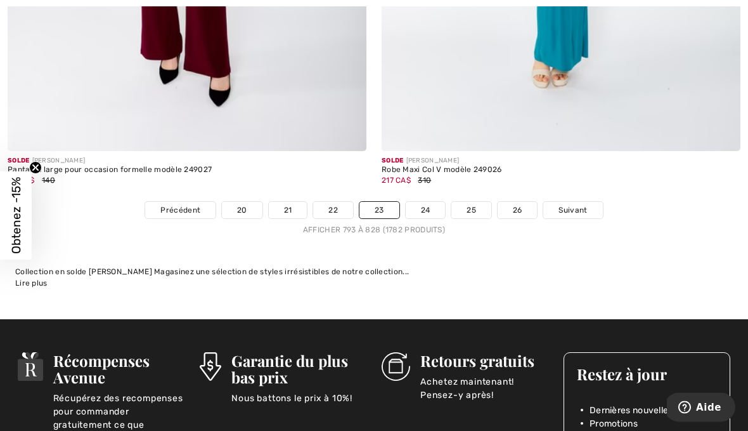
scroll to position [10863, 0]
click at [441, 202] on link "24" at bounding box center [426, 210] width 40 height 16
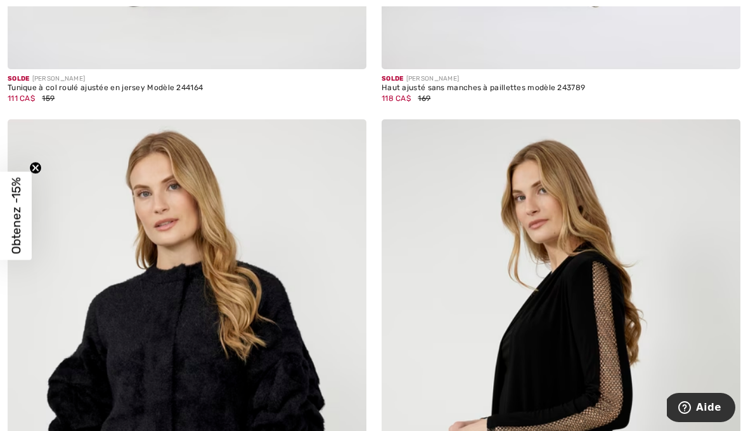
scroll to position [10472, 0]
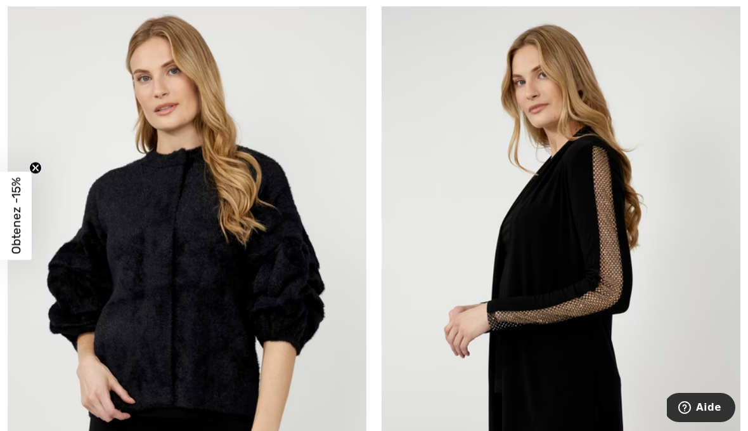
click at [250, 264] on img at bounding box center [187, 273] width 359 height 538
click at [251, 208] on img at bounding box center [187, 273] width 359 height 538
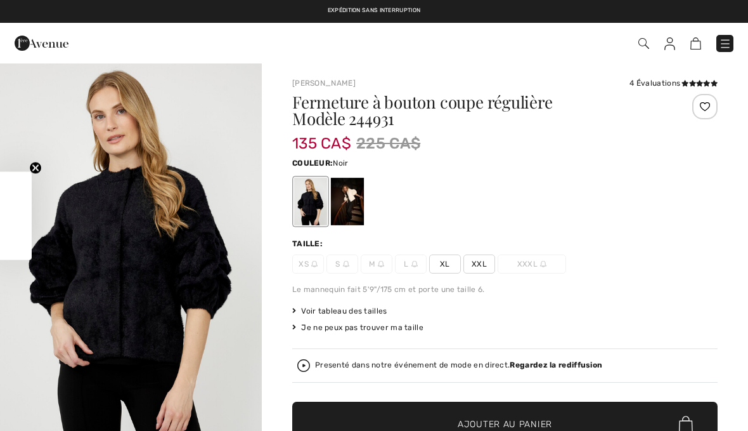
checkbox input "true"
click at [356, 207] on div at bounding box center [347, 202] width 33 height 48
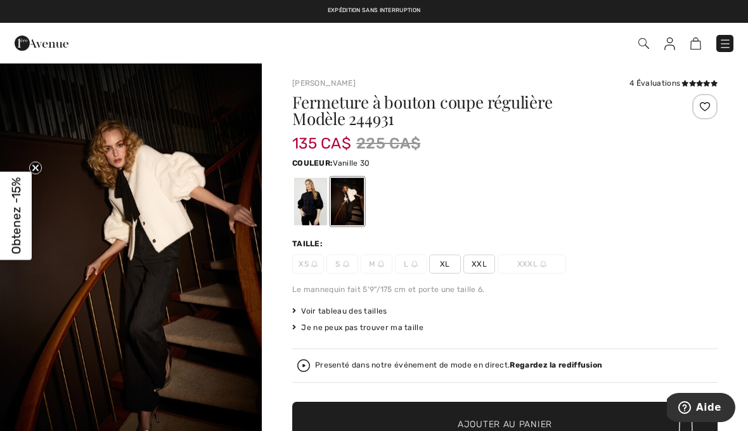
click at [314, 208] on div at bounding box center [310, 202] width 33 height 48
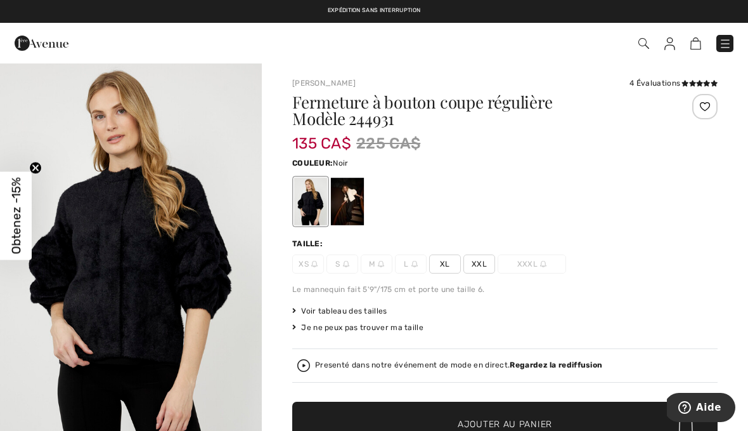
click at [315, 207] on div at bounding box center [310, 202] width 33 height 48
click at [360, 207] on div at bounding box center [347, 202] width 33 height 48
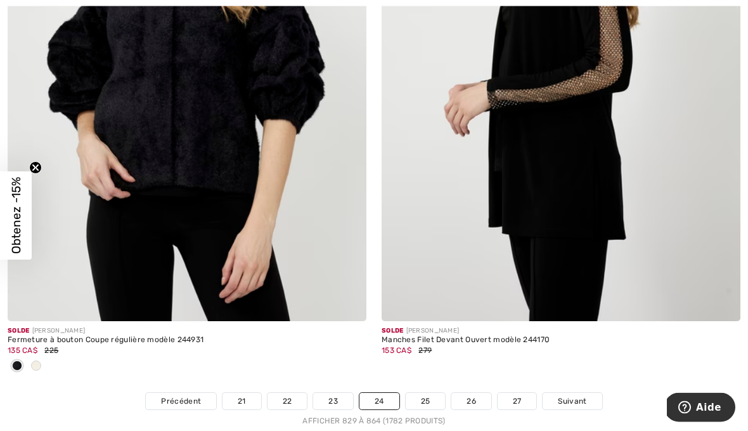
scroll to position [10693, 0]
click at [438, 393] on link "25" at bounding box center [426, 401] width 40 height 16
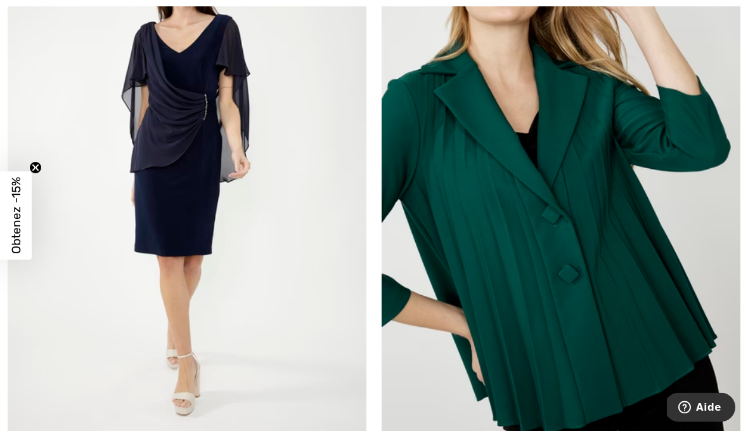
scroll to position [940, 0]
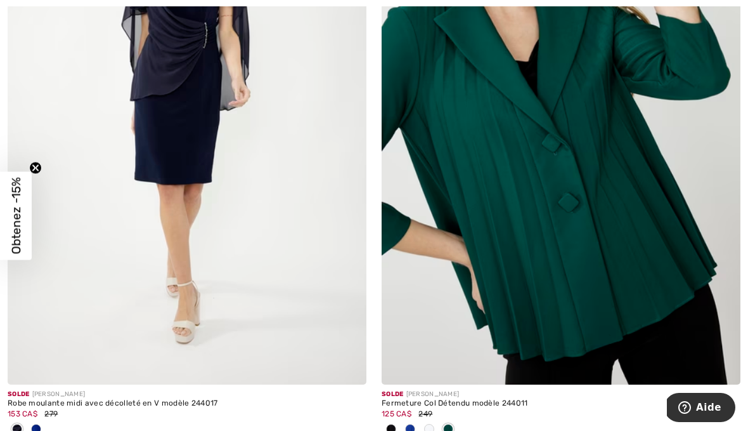
click at [637, 271] on img at bounding box center [561, 115] width 359 height 538
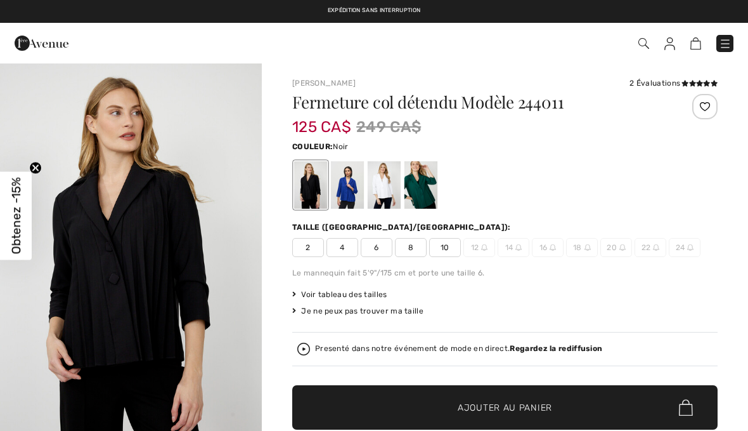
checkbox input "true"
click at [5, 188] on div "Obtenez -15% Close teaser" at bounding box center [16, 215] width 32 height 88
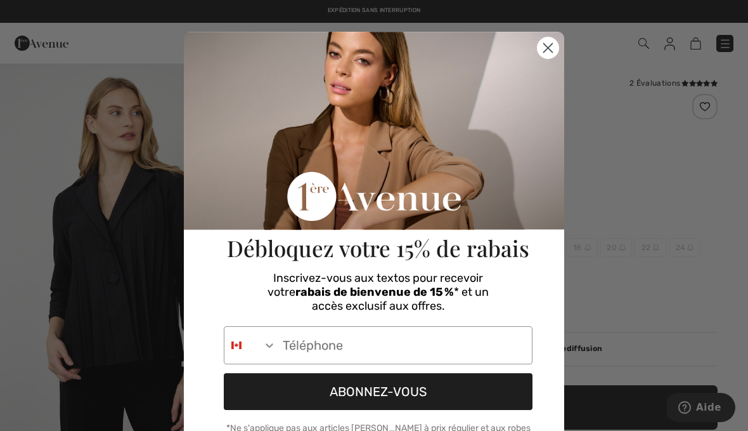
click at [428, 196] on div "Débloquez votre 15% de rabais" at bounding box center [379, 150] width 360 height 237
click at [558, 49] on circle "Close dialog" at bounding box center [548, 47] width 21 height 21
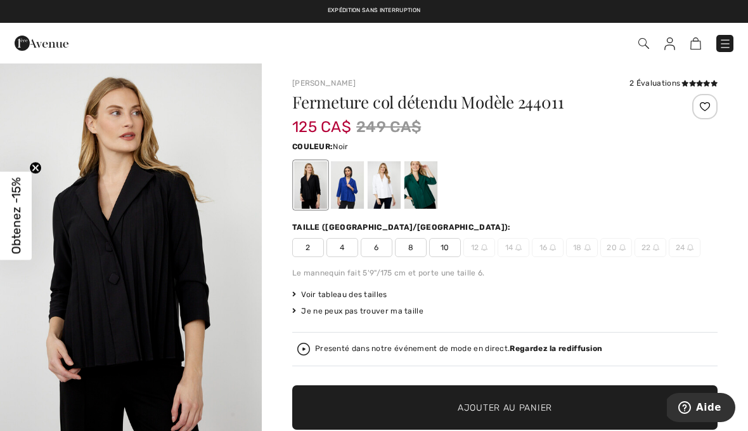
click at [435, 188] on div at bounding box center [421, 185] width 33 height 48
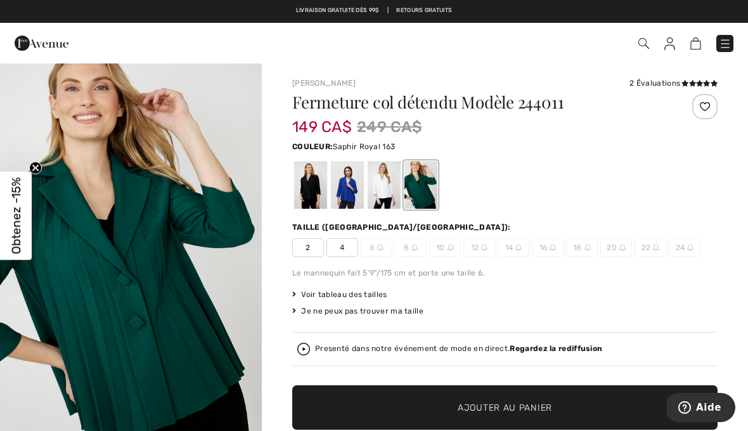
click at [359, 188] on div at bounding box center [347, 185] width 33 height 48
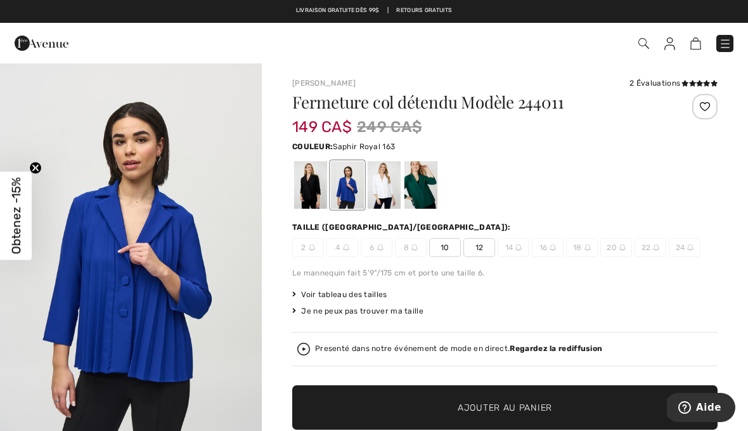
click at [319, 178] on div at bounding box center [310, 185] width 33 height 48
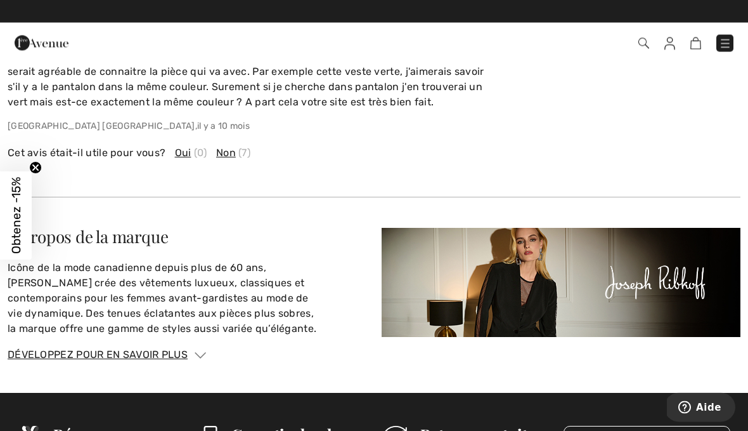
scroll to position [2180, 0]
